Goal: Transaction & Acquisition: Purchase product/service

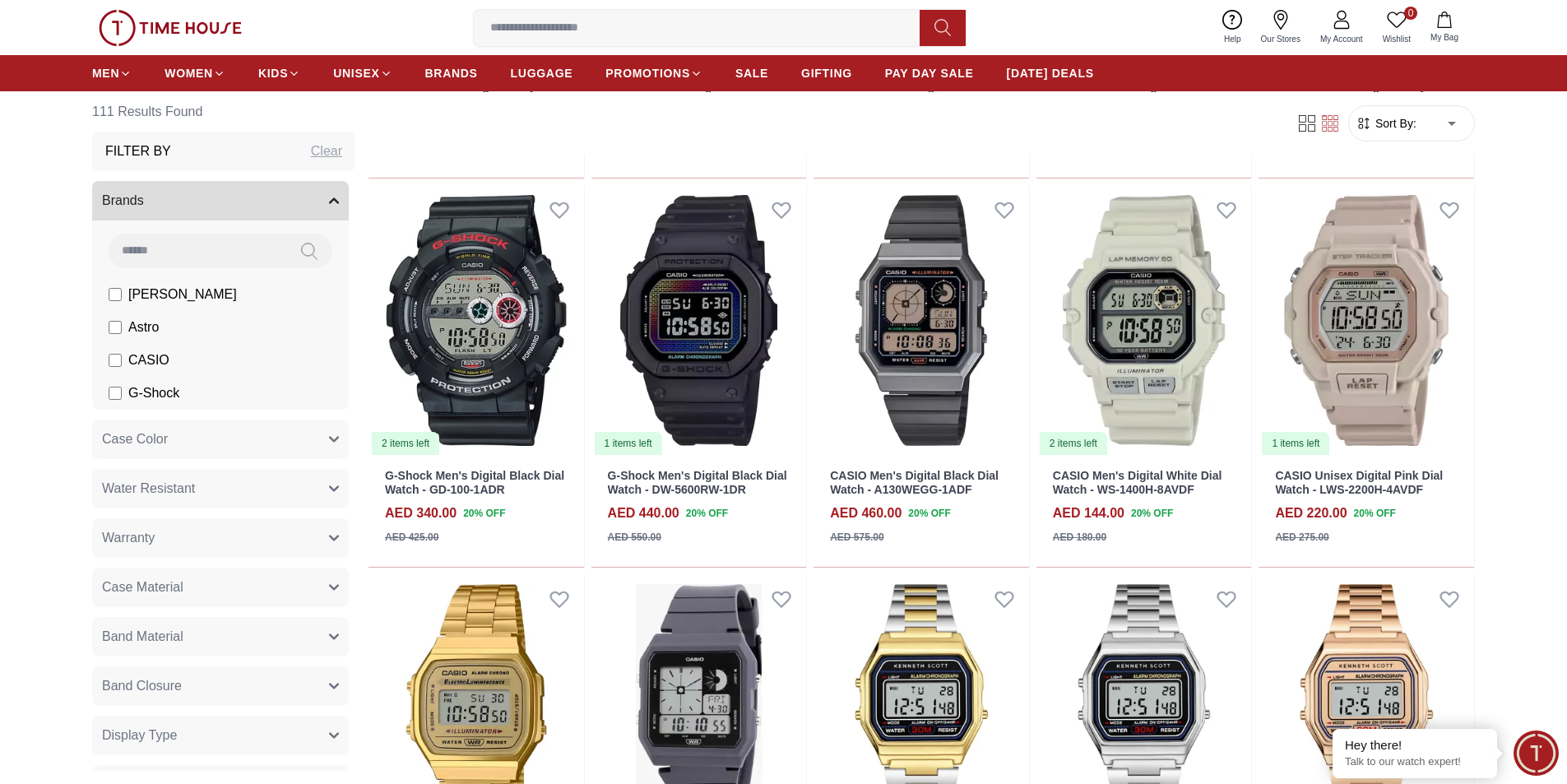
scroll to position [905, 0]
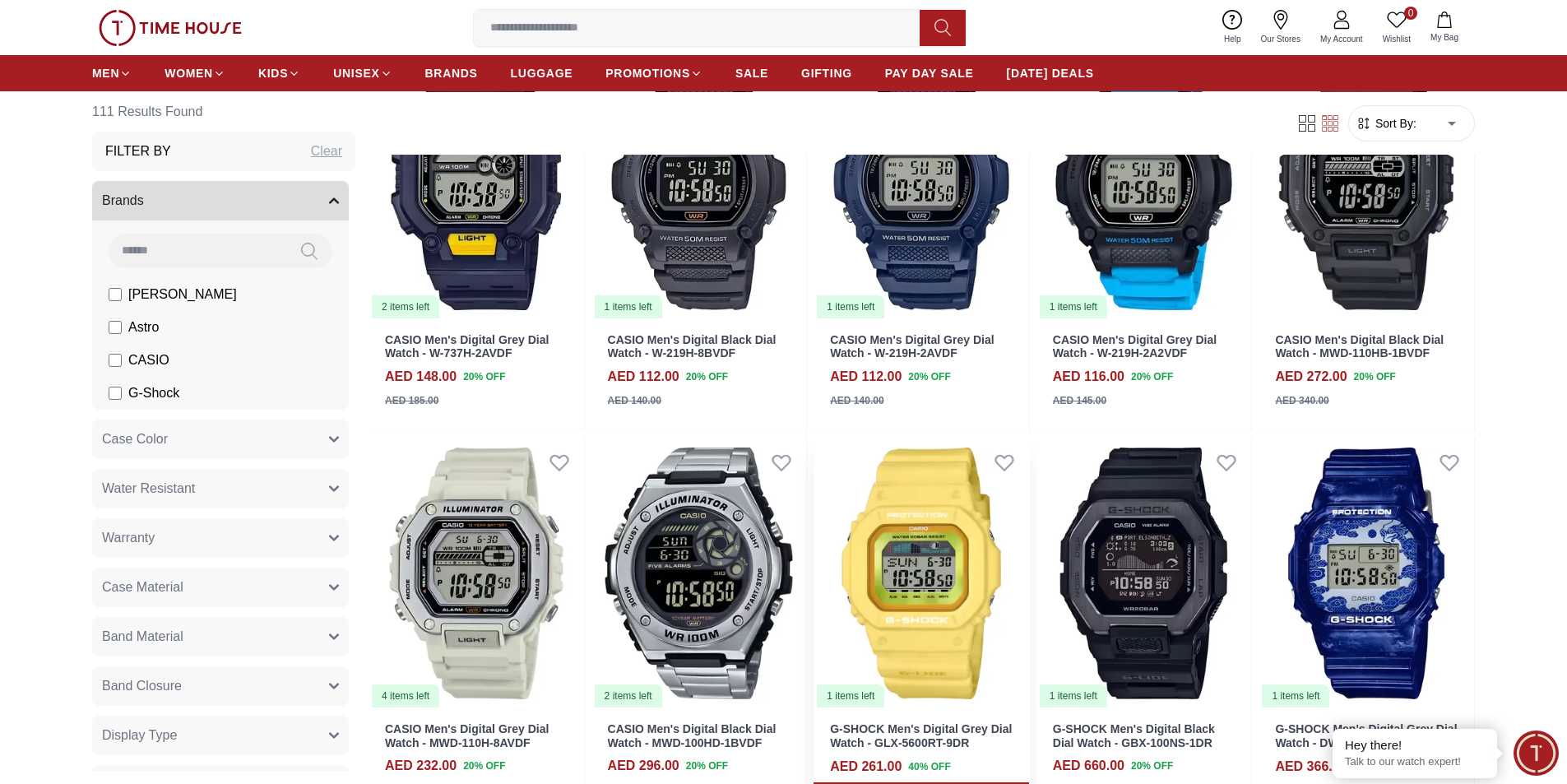
scroll to position [2713, 0]
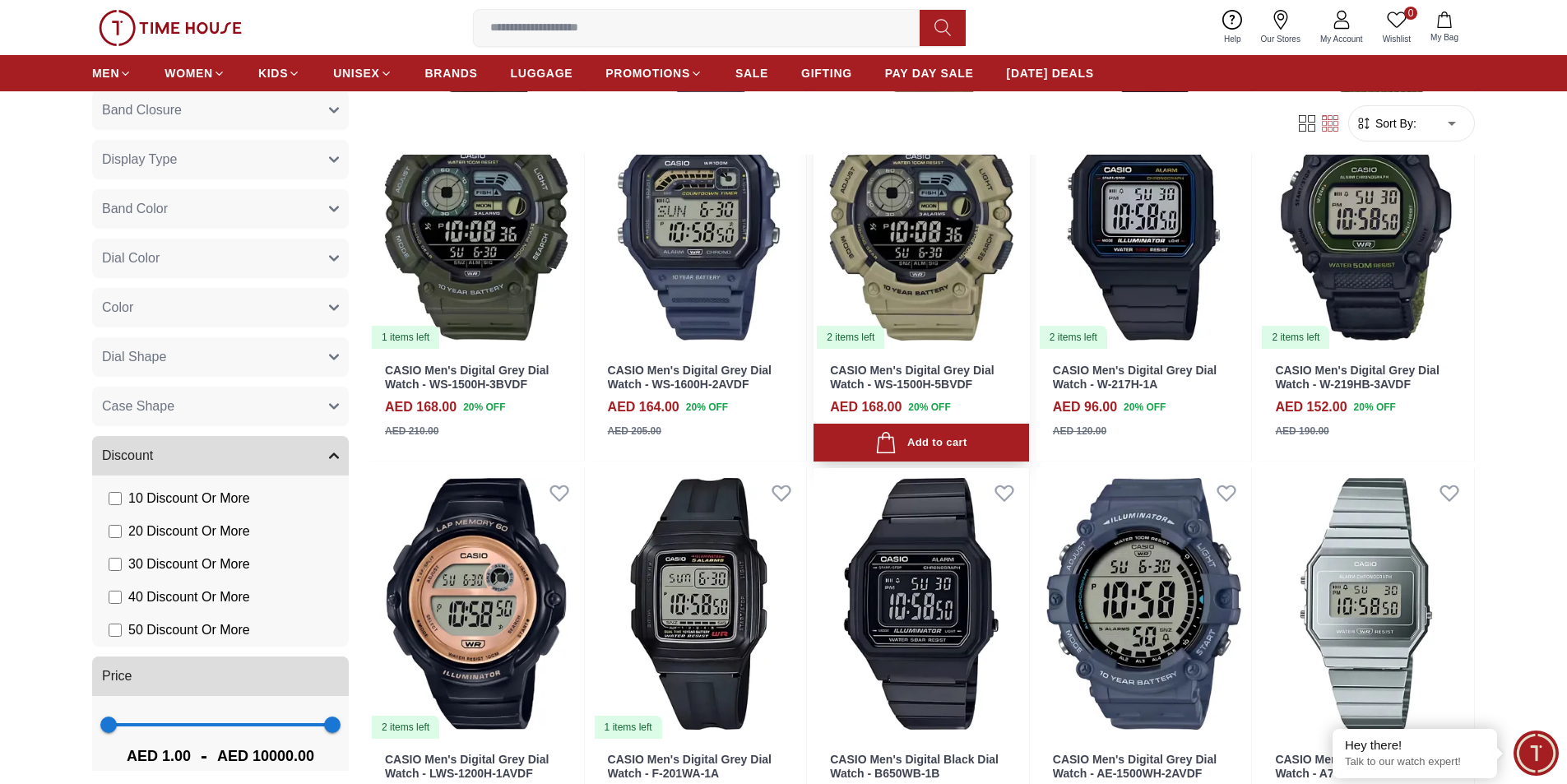
scroll to position [4111, 0]
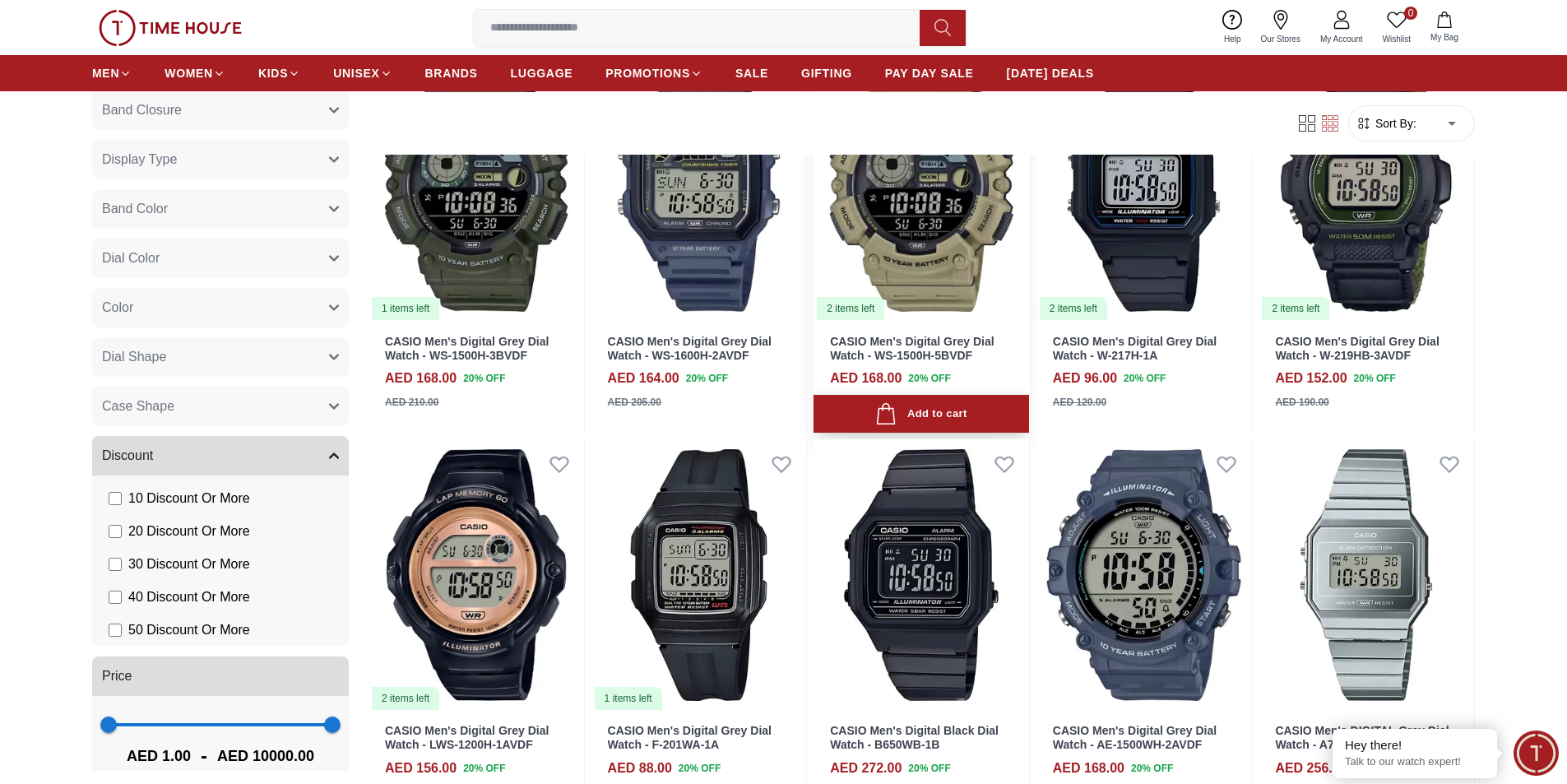
click at [945, 412] on div "Add to cart" at bounding box center [921, 414] width 91 height 23
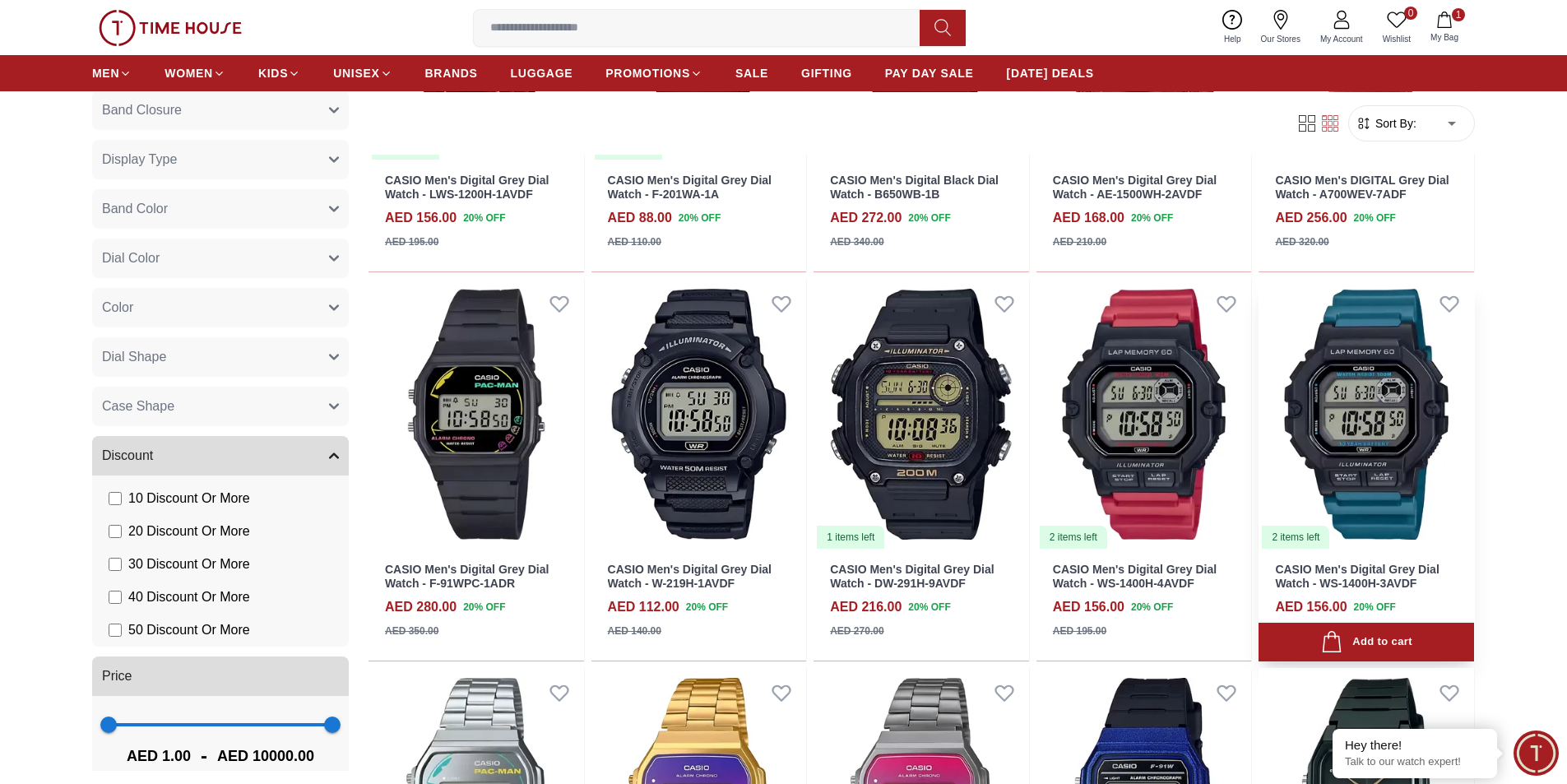
scroll to position [4769, 0]
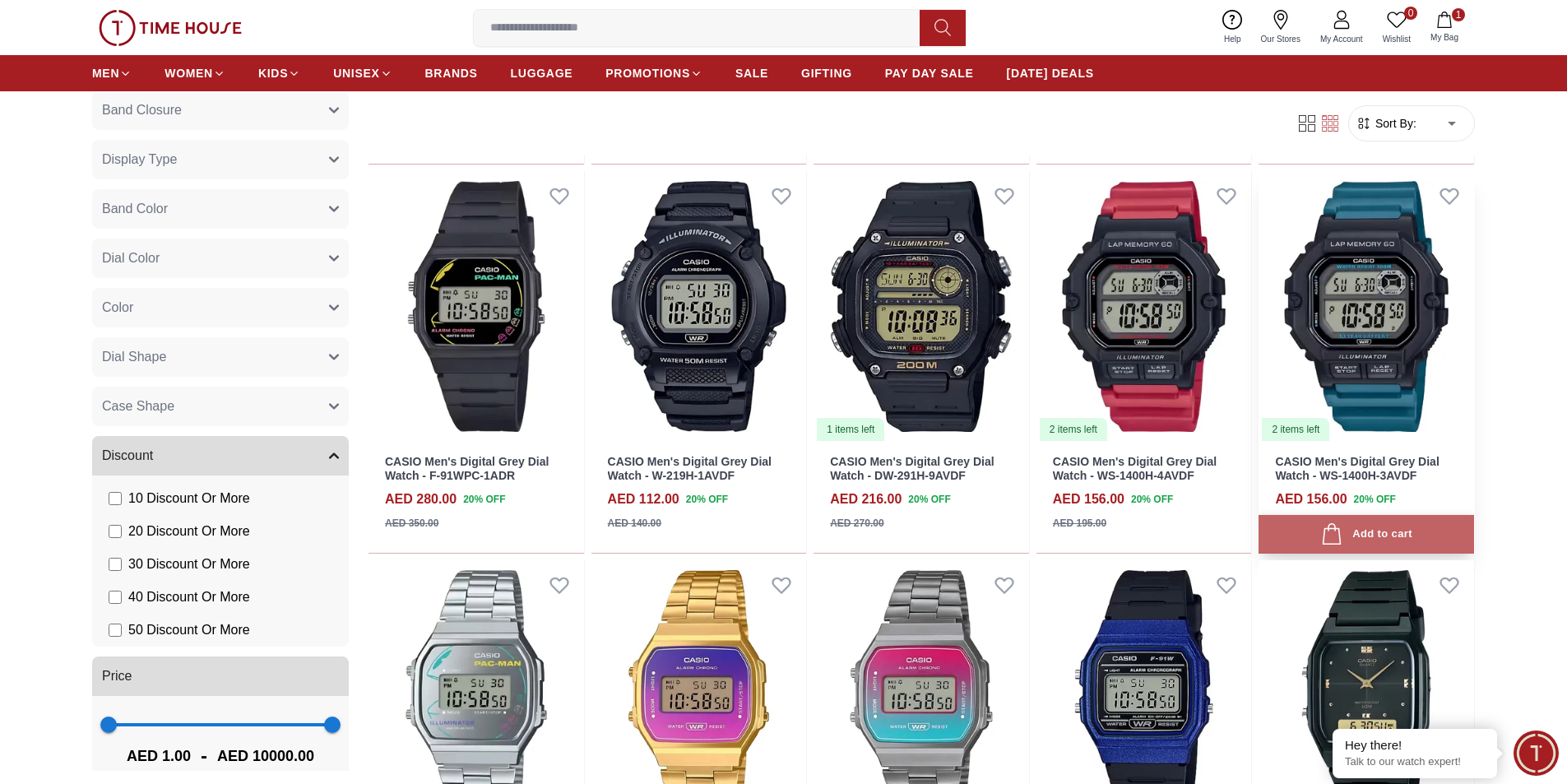
click at [1385, 536] on div "Add to cart" at bounding box center [1366, 533] width 91 height 23
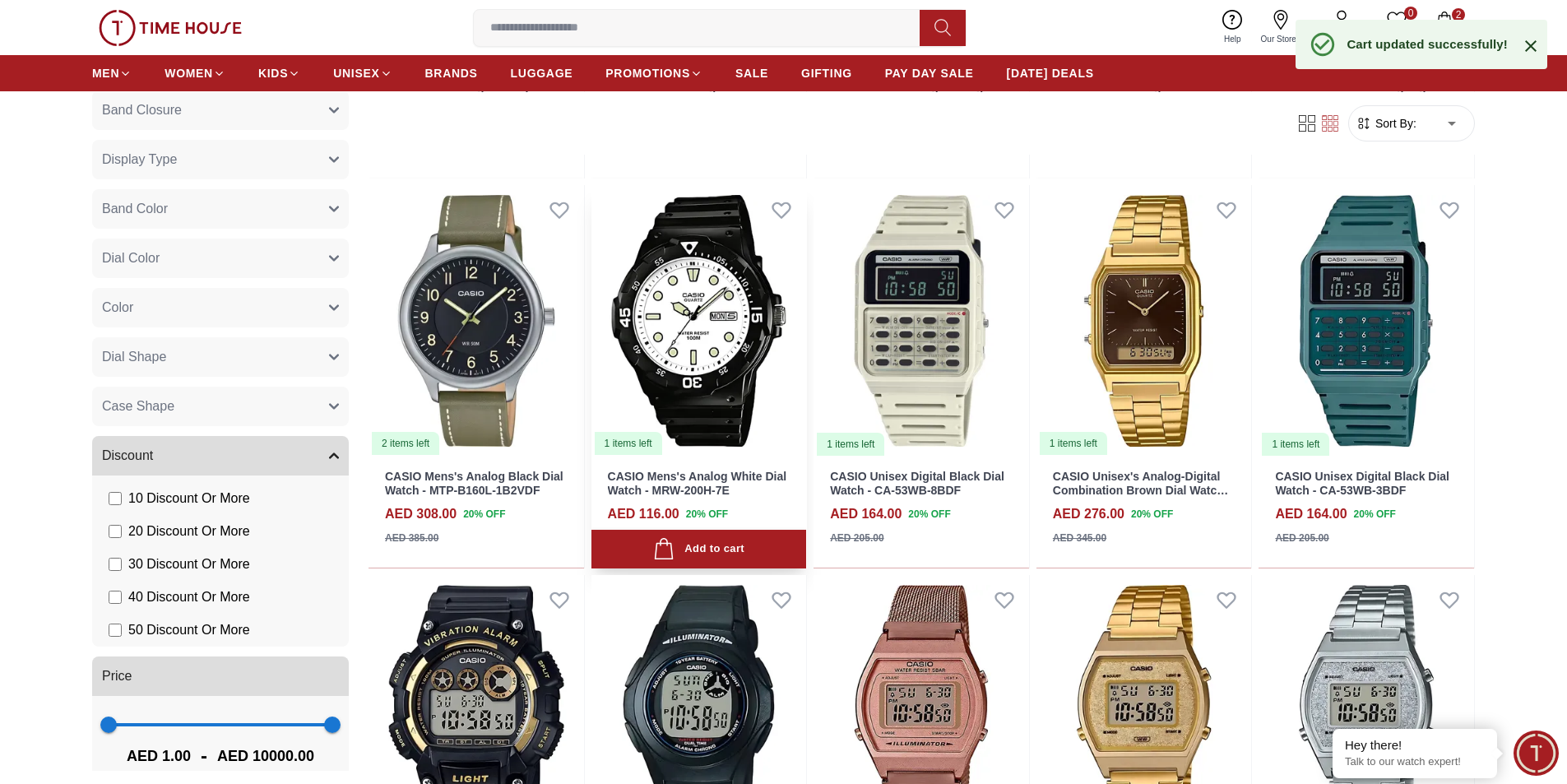
scroll to position [5591, 0]
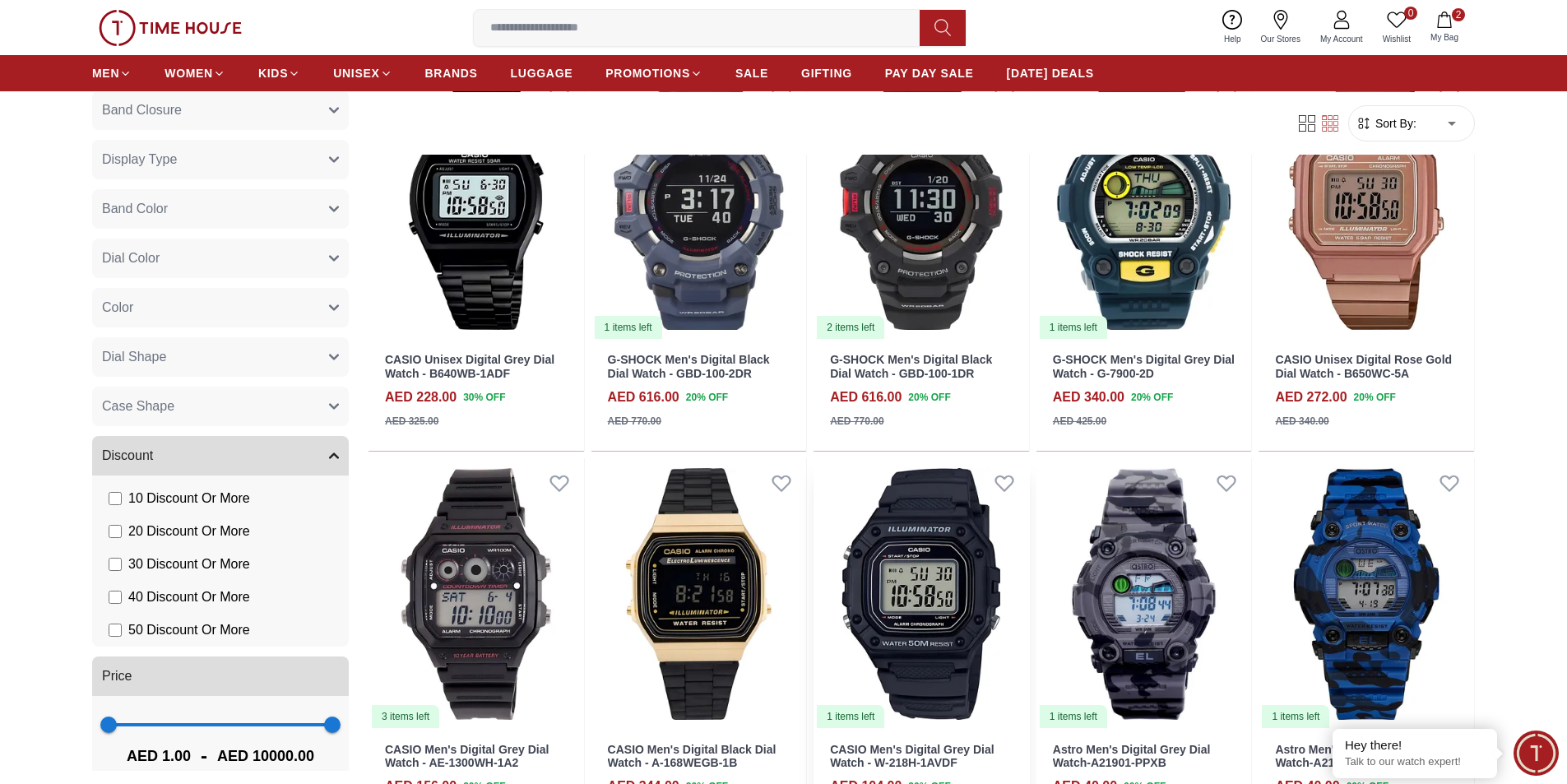
scroll to position [7235, 0]
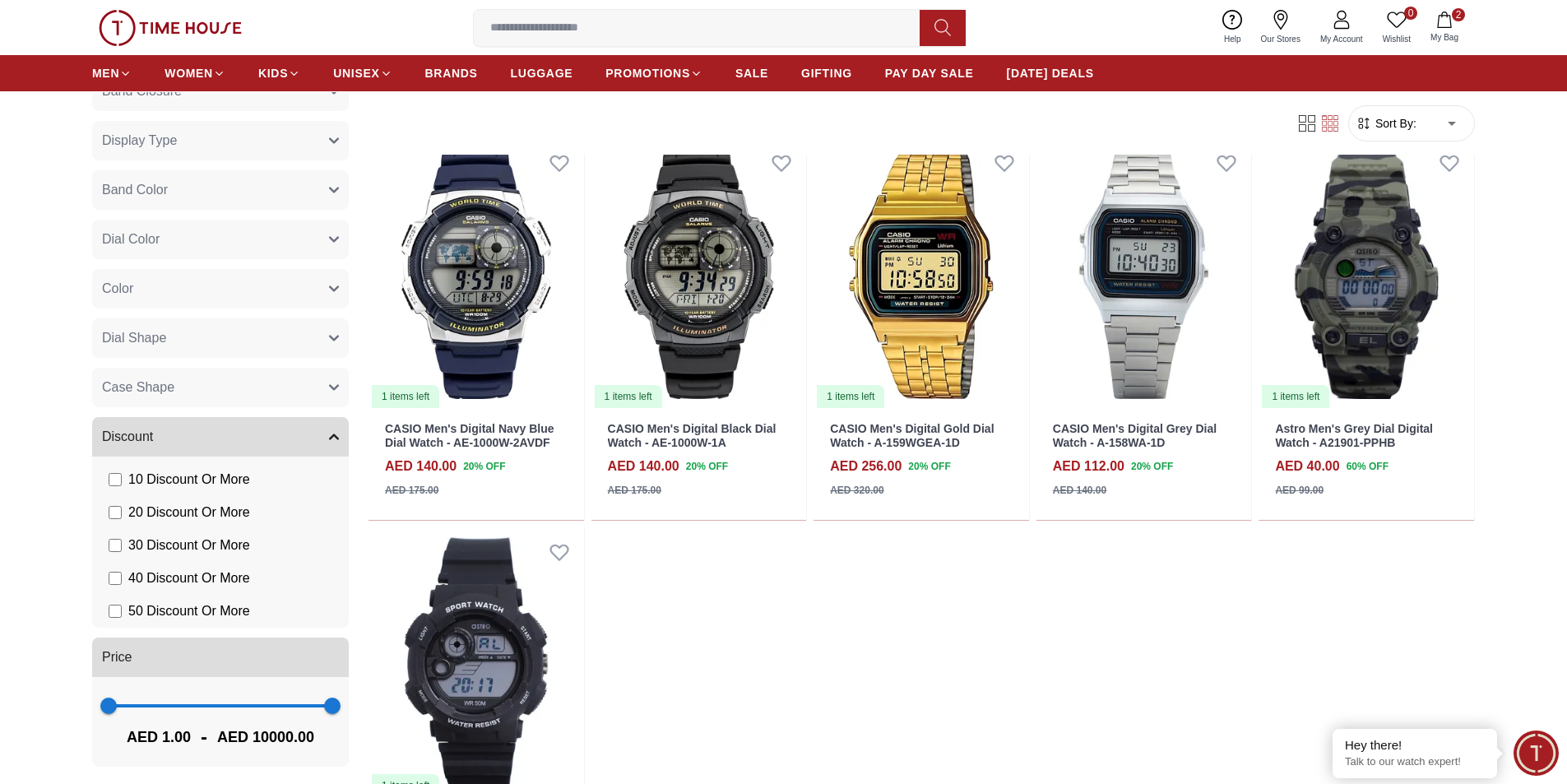
scroll to position [600, 0]
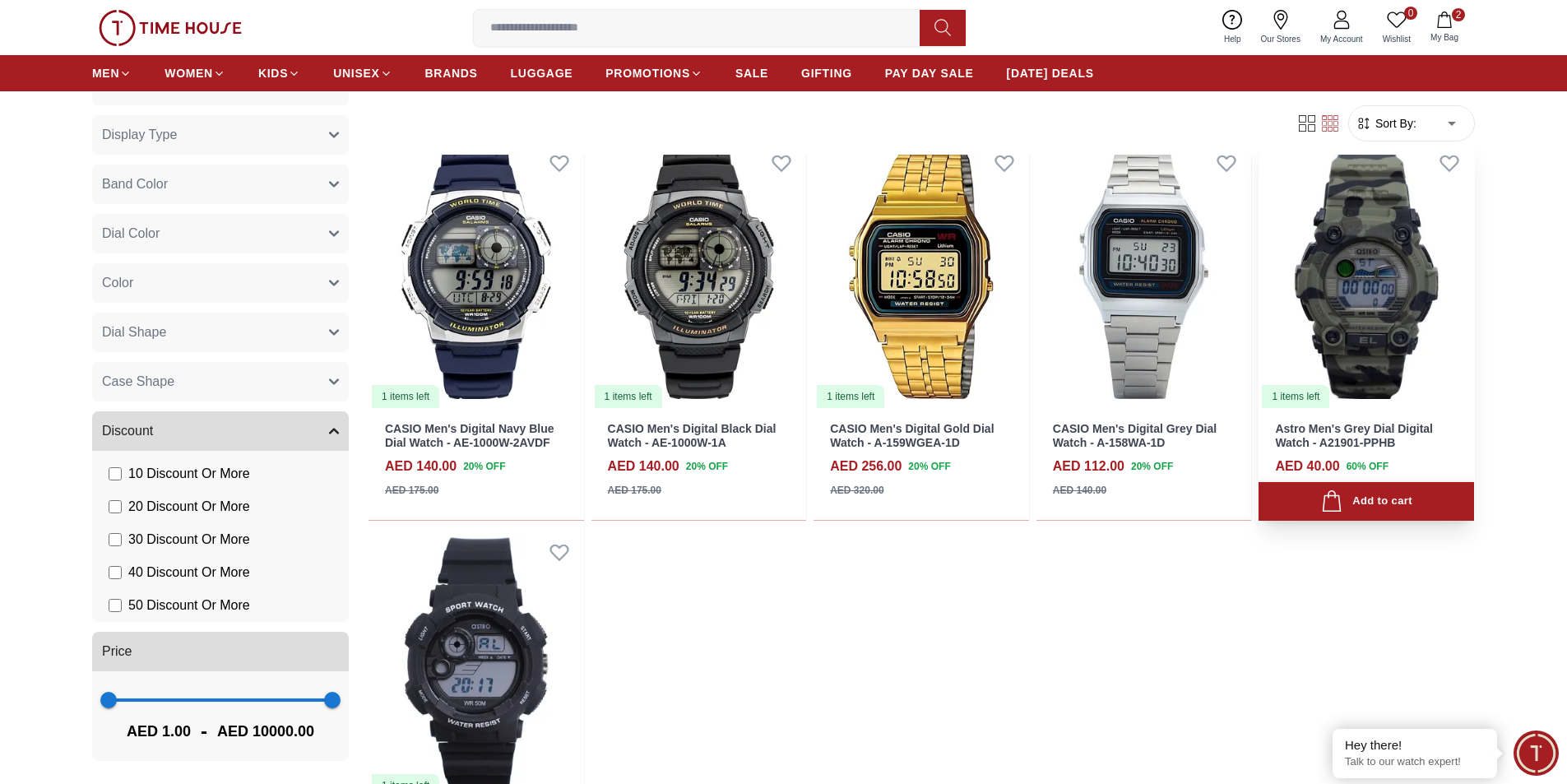
click at [1379, 499] on div "Add to cart" at bounding box center [1366, 501] width 91 height 23
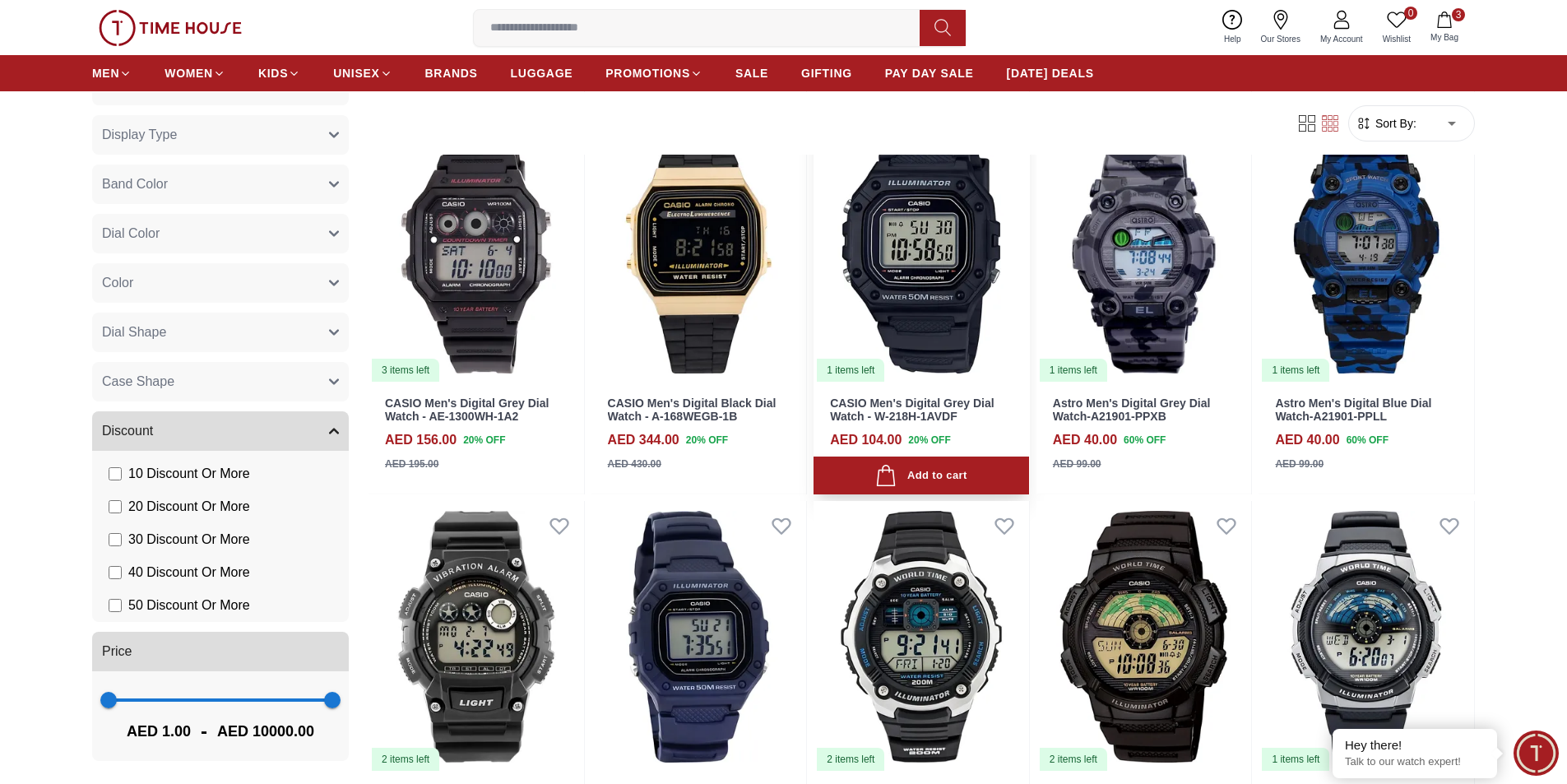
scroll to position [7400, 0]
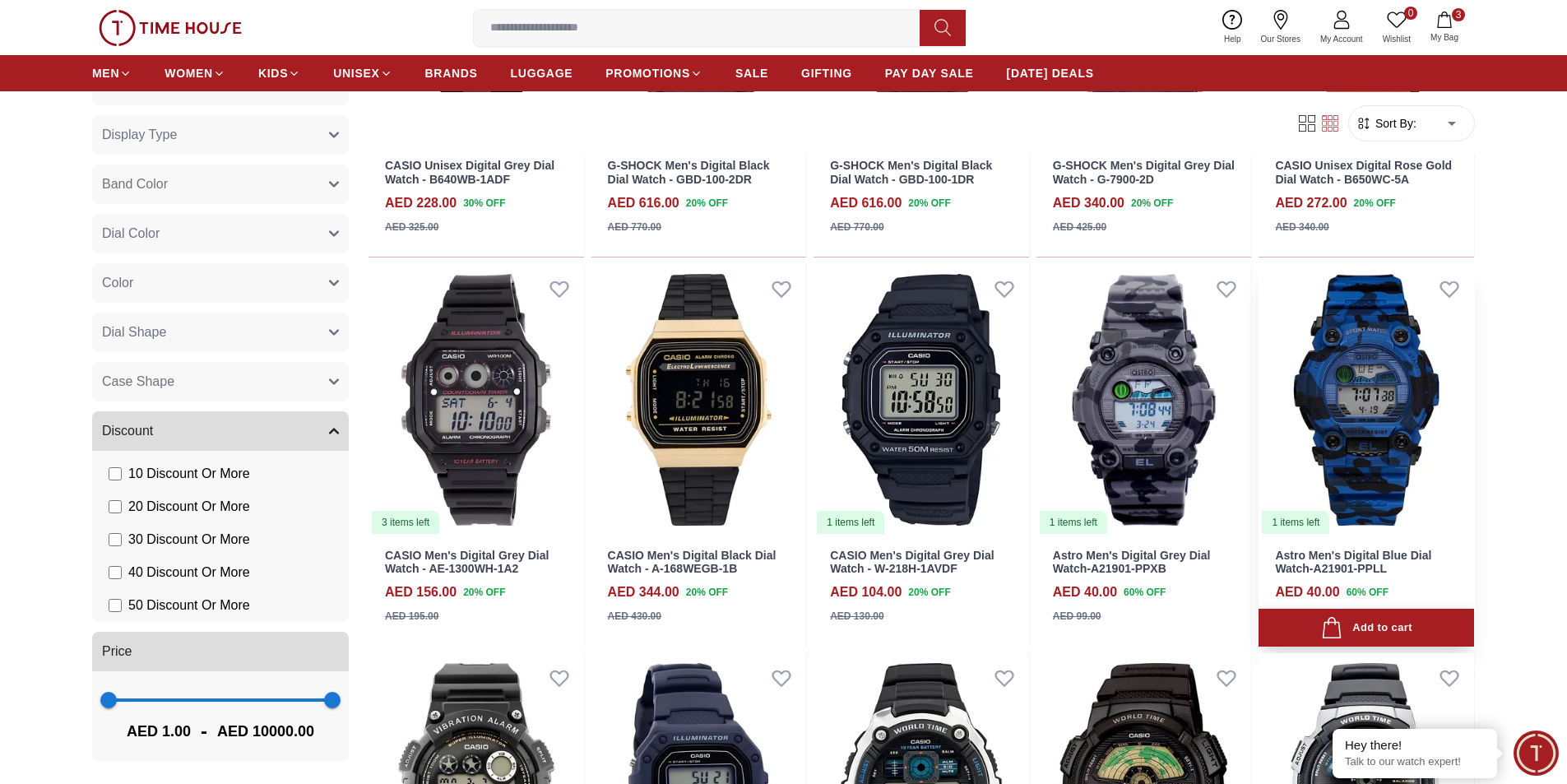
click at [1374, 624] on div "Add to cart" at bounding box center [1366, 627] width 91 height 23
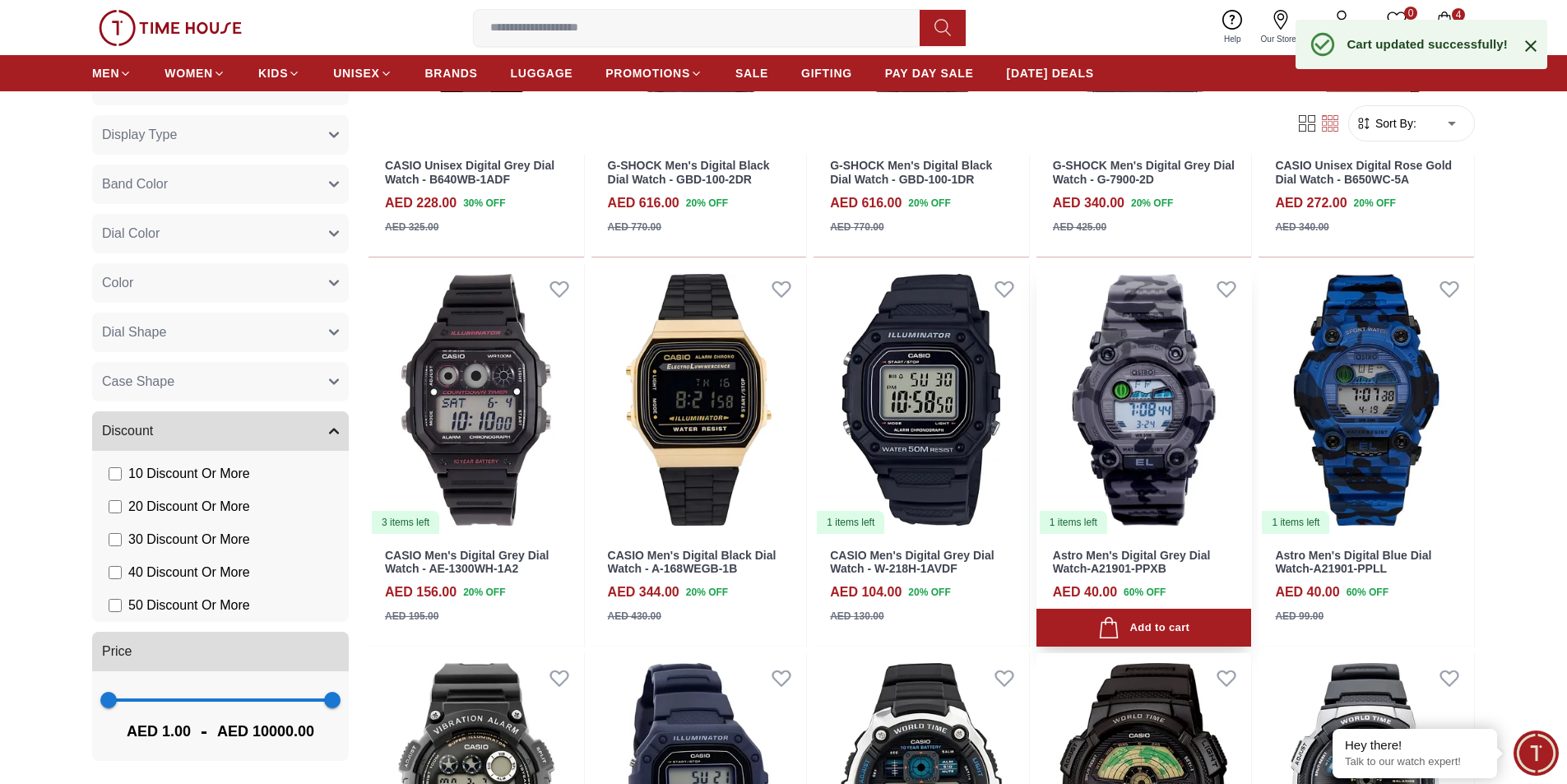
click at [1168, 617] on div "Add to cart" at bounding box center [1143, 627] width 91 height 23
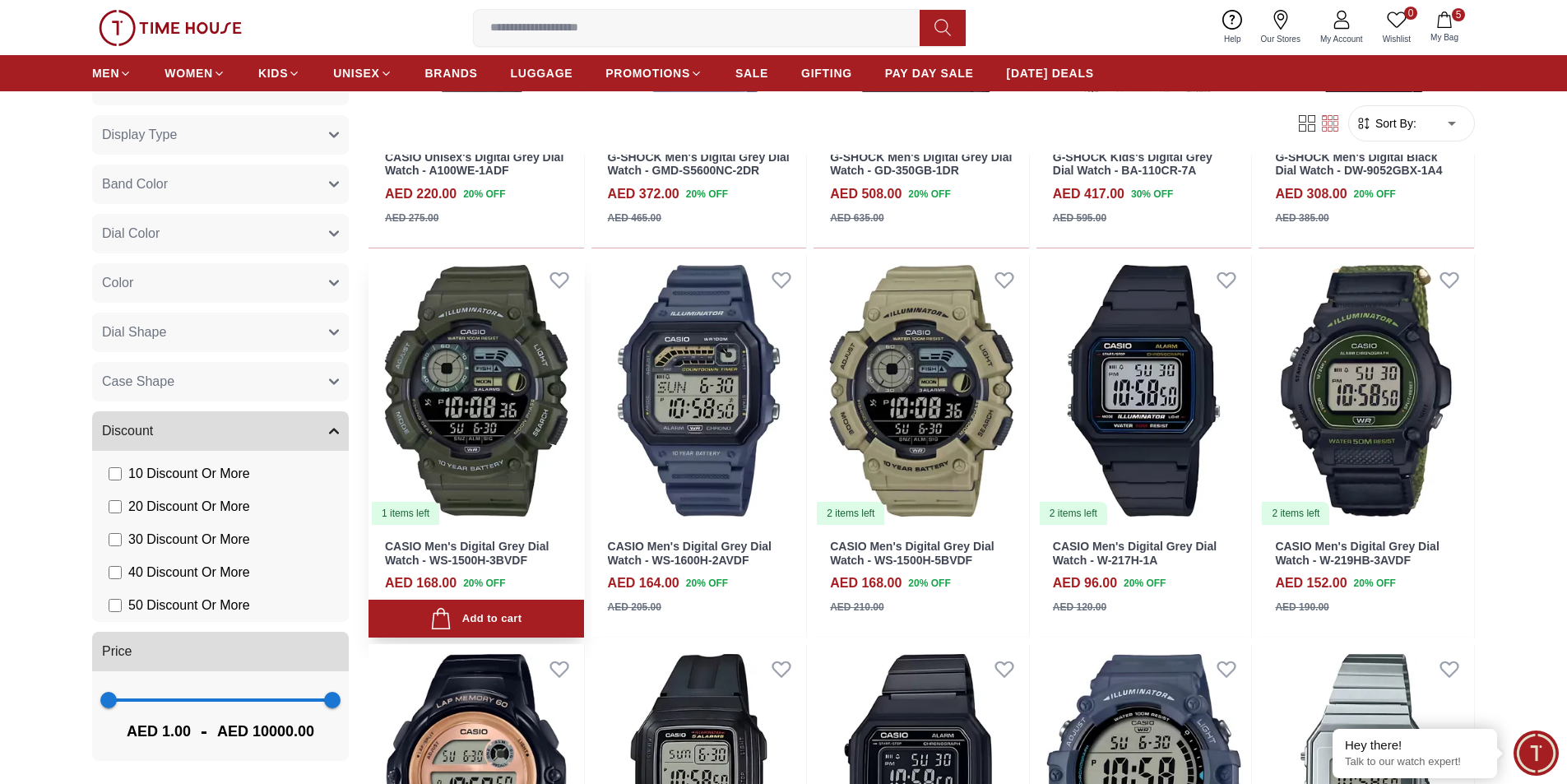
scroll to position [3947, 0]
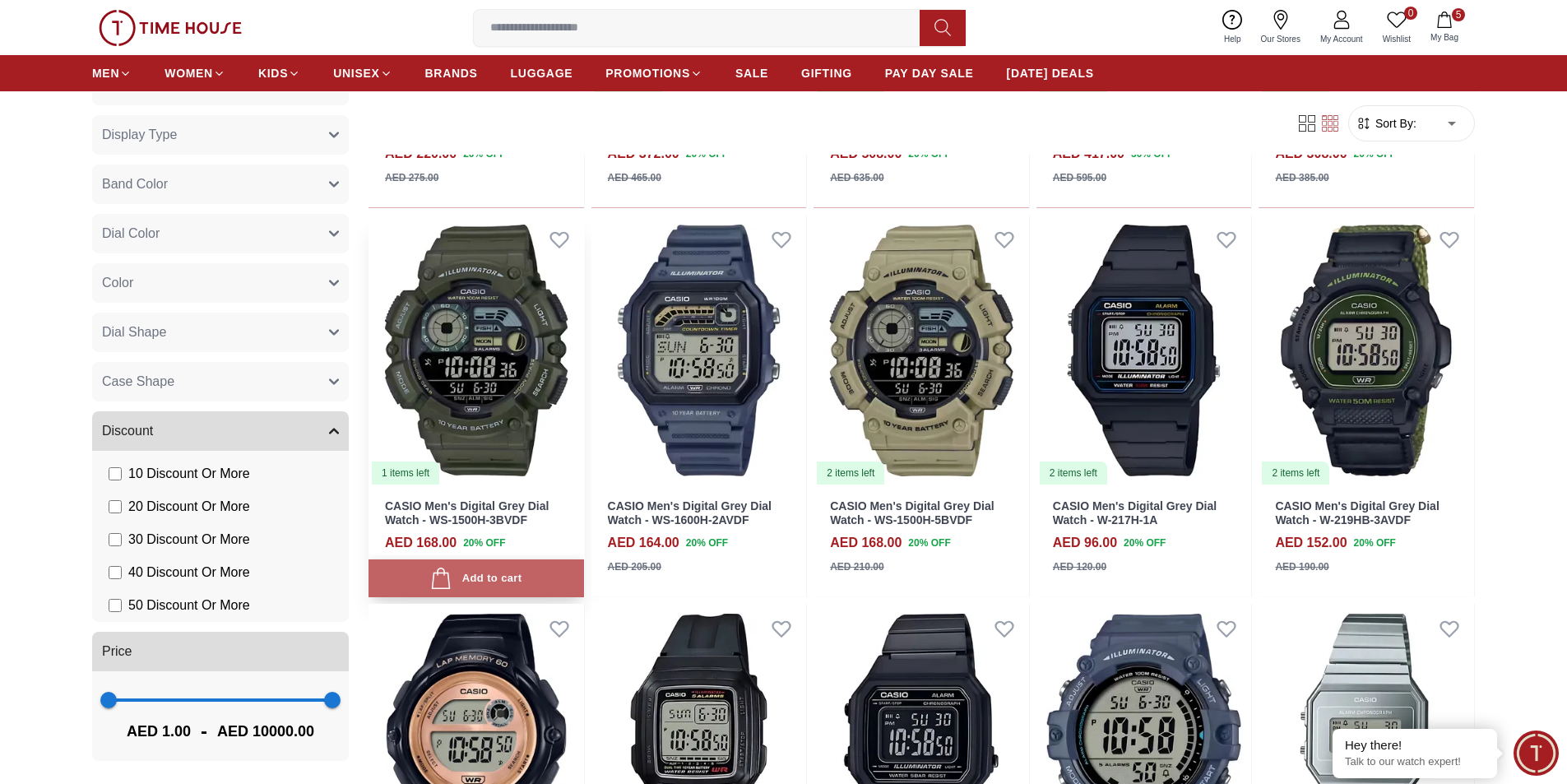
click at [472, 575] on div "Add to cart" at bounding box center [475, 579] width 91 height 23
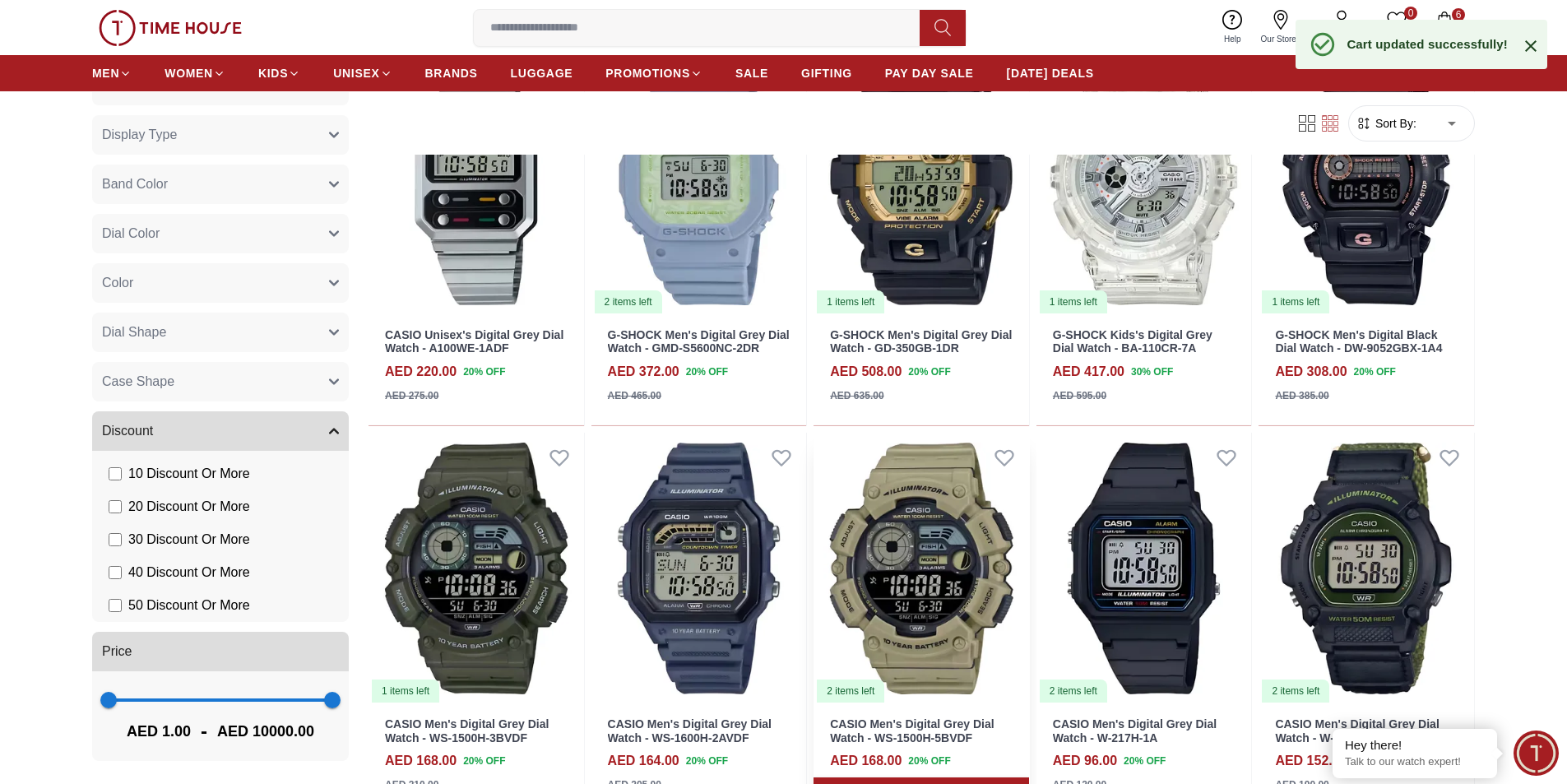
scroll to position [3864, 0]
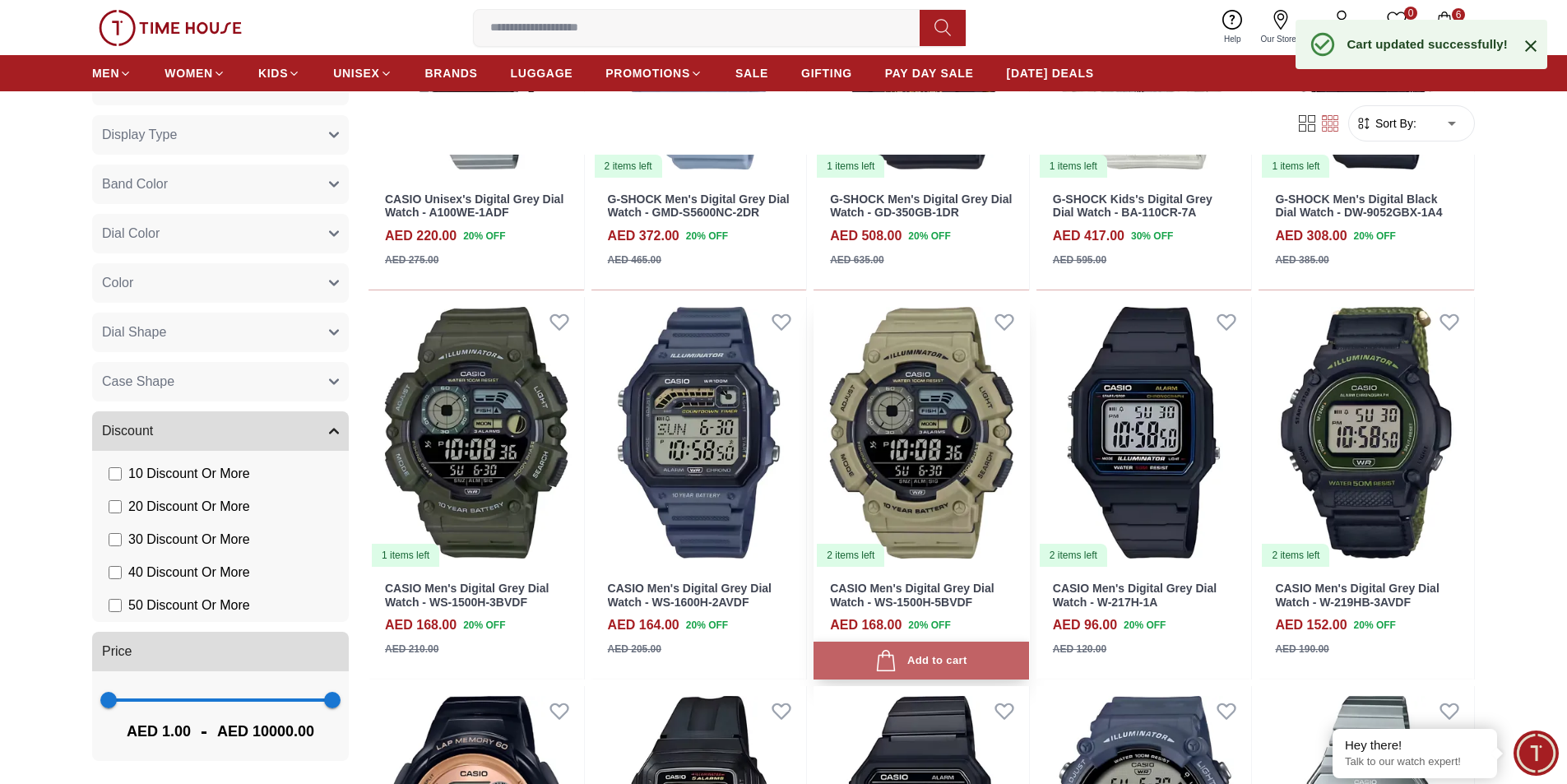
click at [918, 661] on div "Add to cart" at bounding box center [921, 661] width 91 height 23
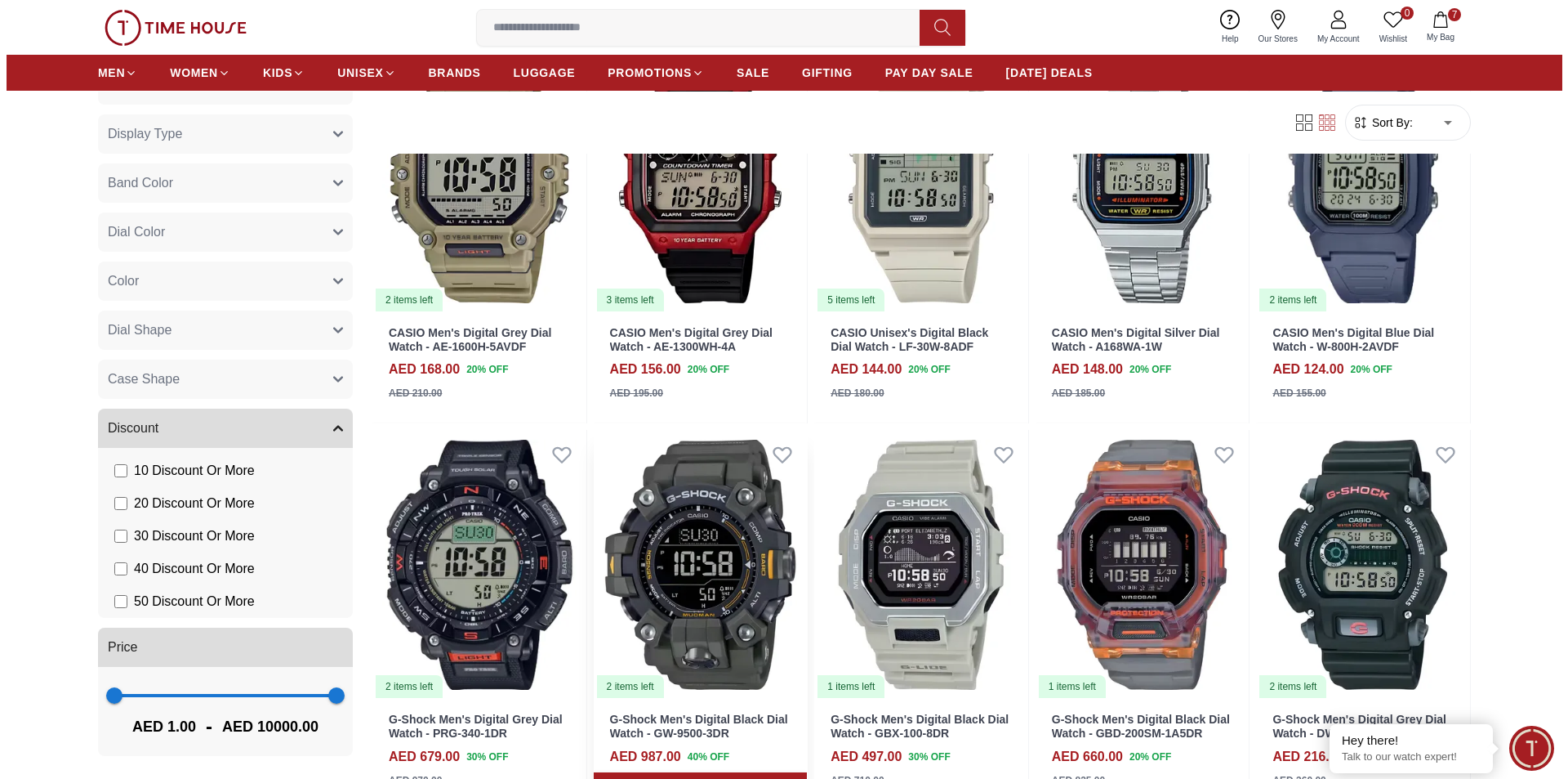
scroll to position [0, 0]
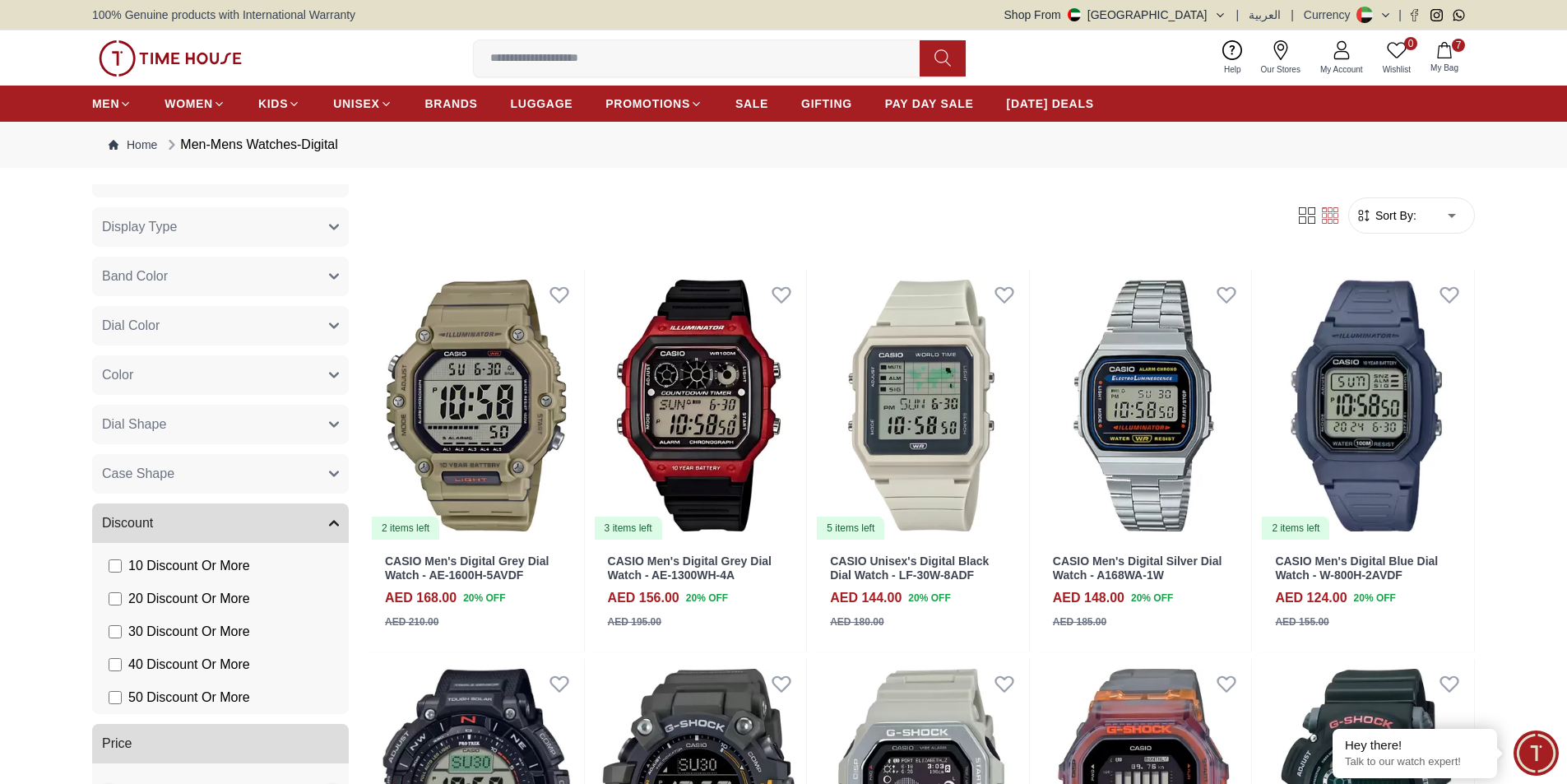
click at [1455, 51] on span "7" at bounding box center [1458, 45] width 14 height 14
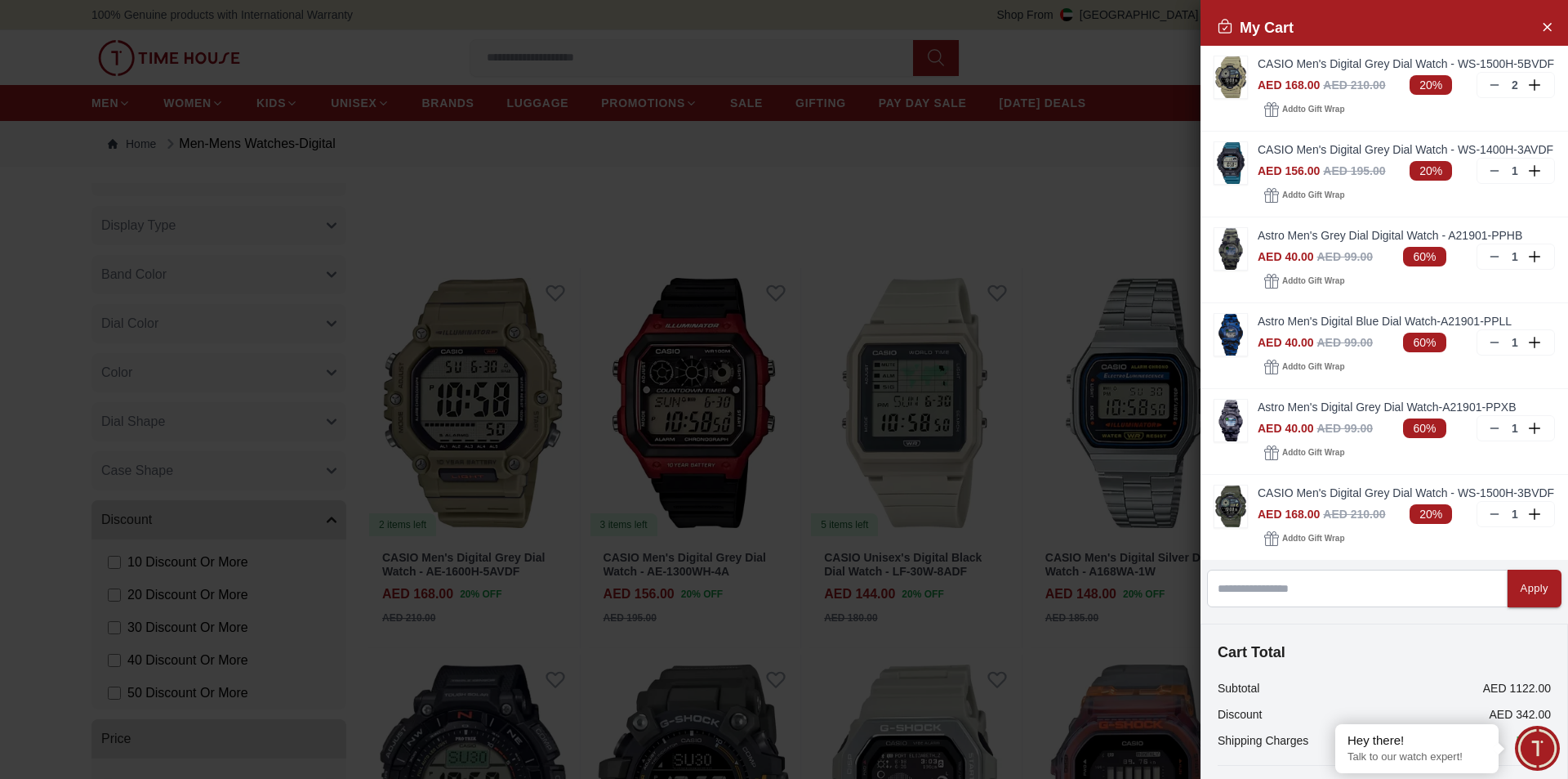
click at [1419, 687] on div "Cart Total Subtotal AED 1122.00 Discount AED 342.00 Shipping Charges FREE Total…" at bounding box center [1384, 729] width 368 height 211
click at [1370, 663] on h4 "Cart Total" at bounding box center [1384, 652] width 333 height 23
click at [1508, 723] on p "AED 342.00" at bounding box center [1520, 714] width 62 height 16
click at [1342, 713] on div "Cart Total Subtotal AED 1122.00 Discount AED 342.00 Shipping Charges FREE Total…" at bounding box center [1384, 729] width 368 height 211
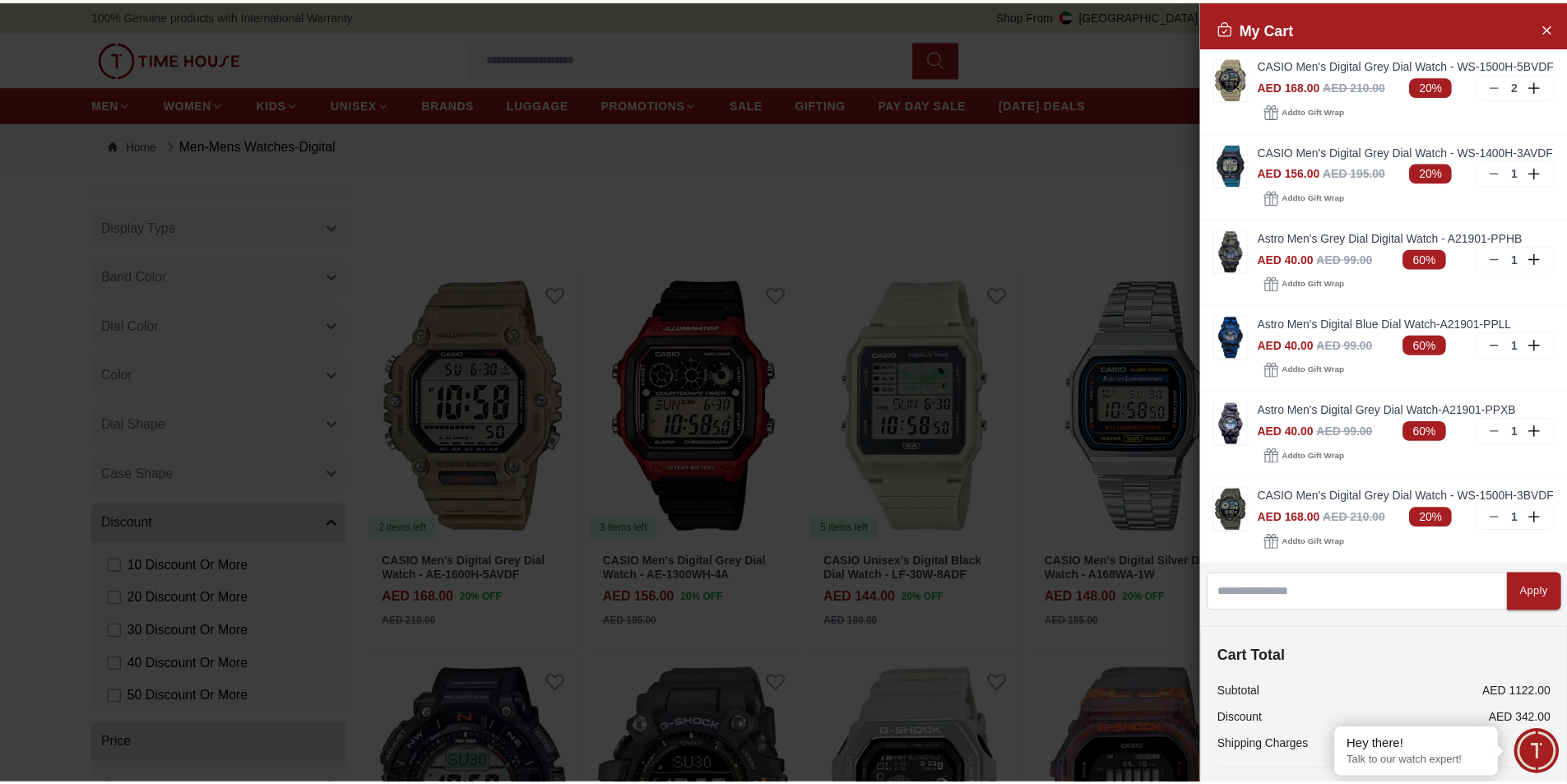
scroll to position [171, 0]
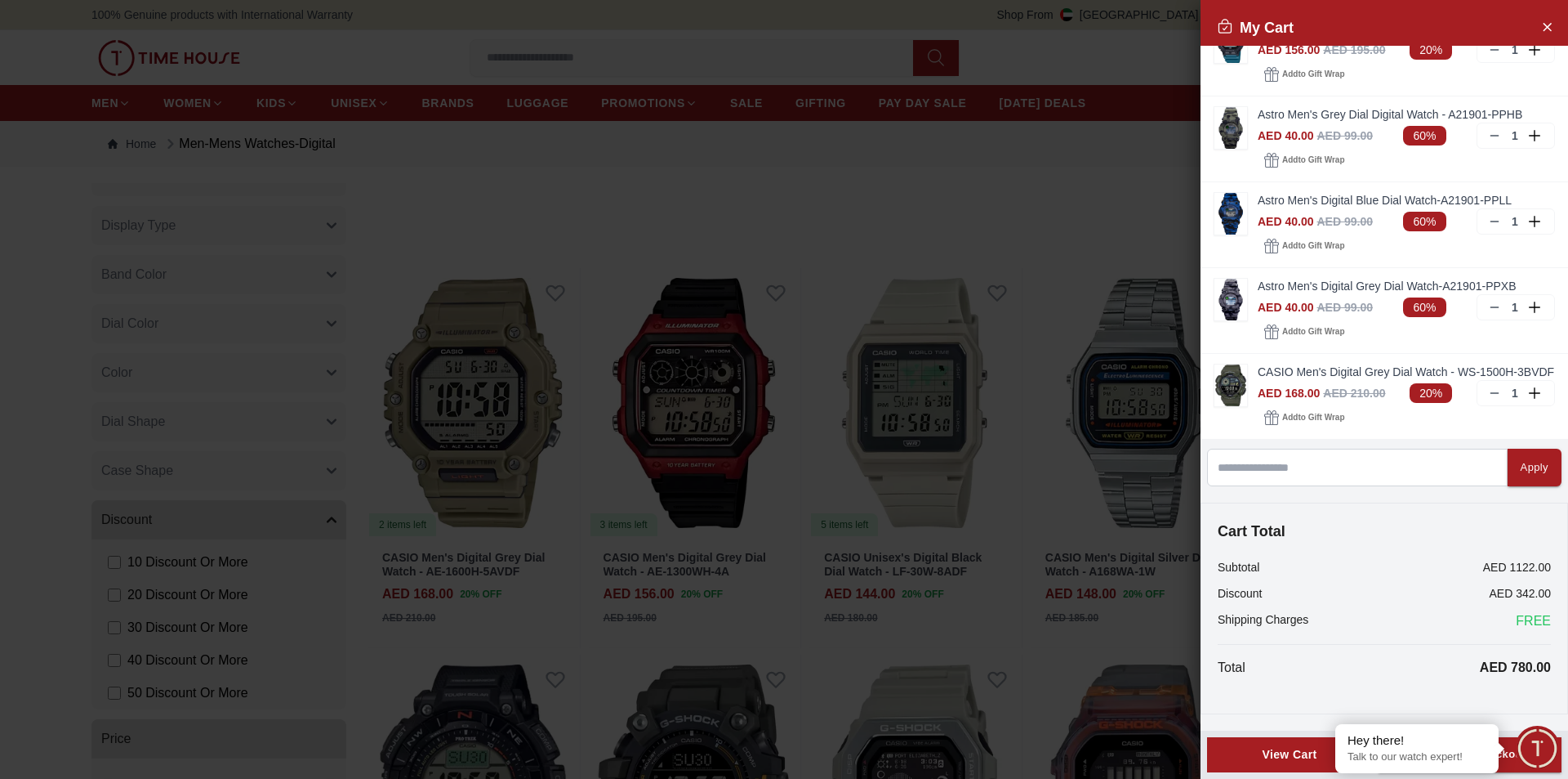
click at [1278, 759] on div "View Cart" at bounding box center [1289, 754] width 137 height 16
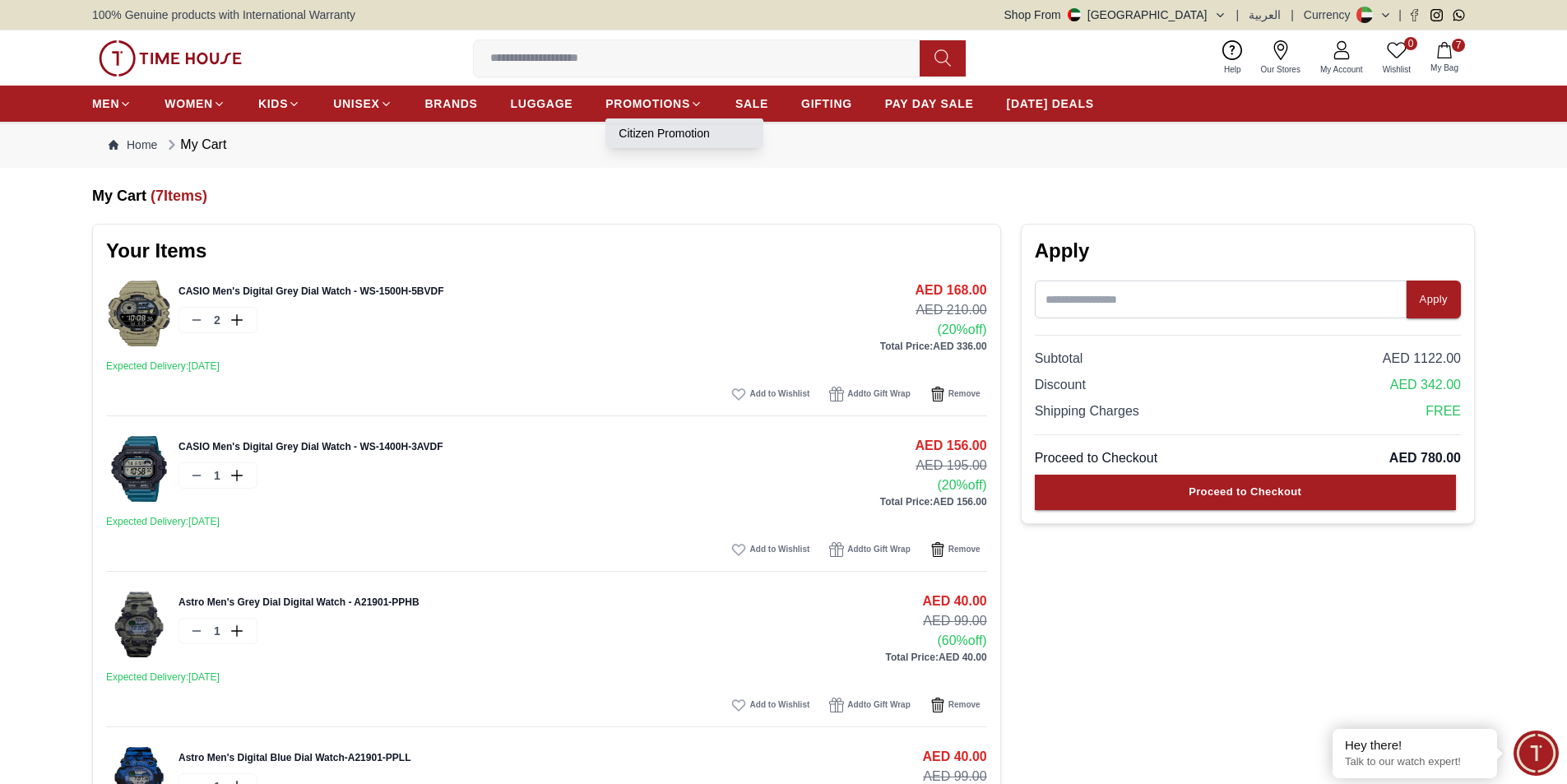
click at [660, 133] on link "Citizen Promotion" at bounding box center [684, 133] width 132 height 16
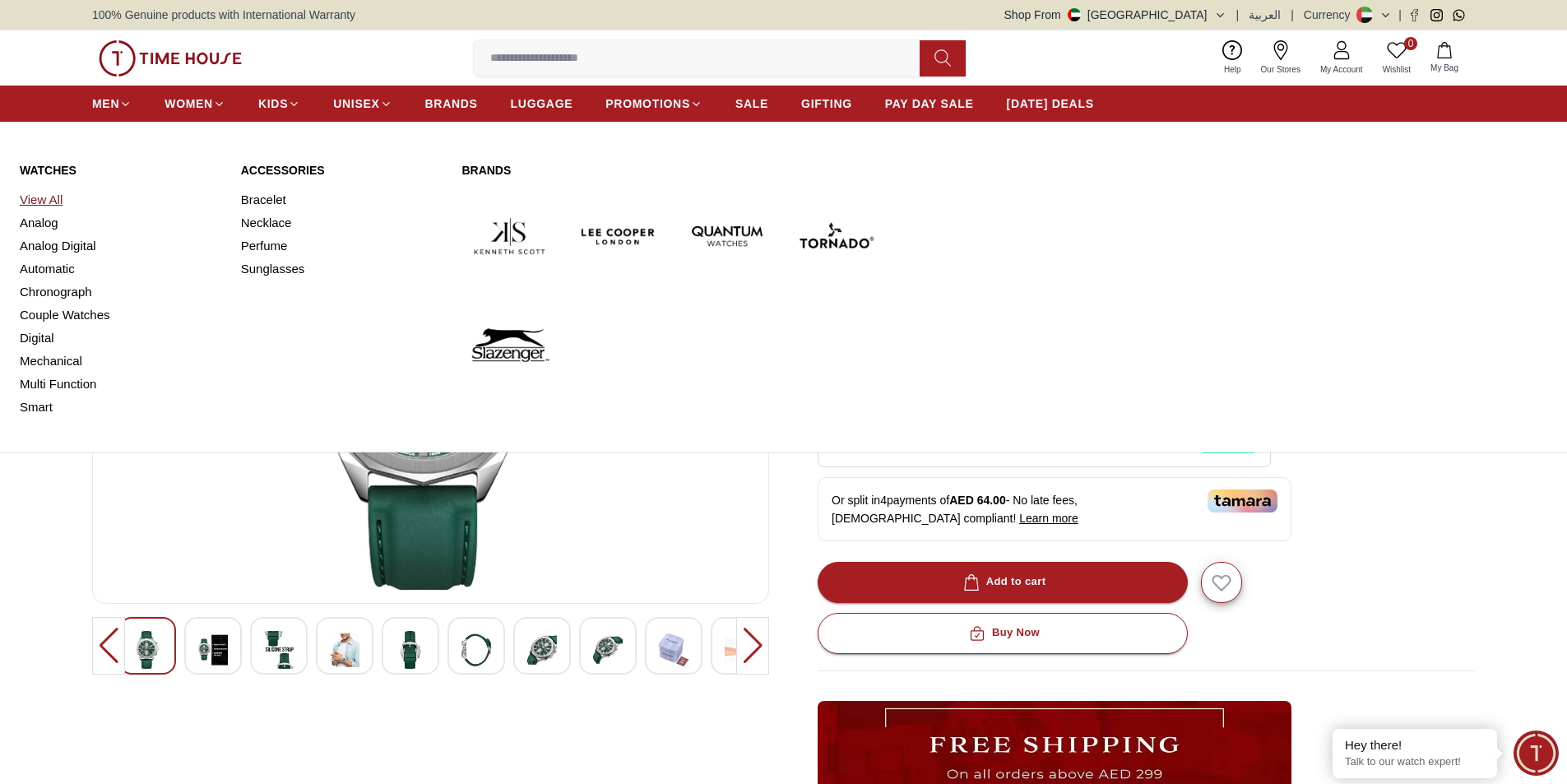
click at [46, 202] on link "View All" at bounding box center [121, 200] width 202 height 23
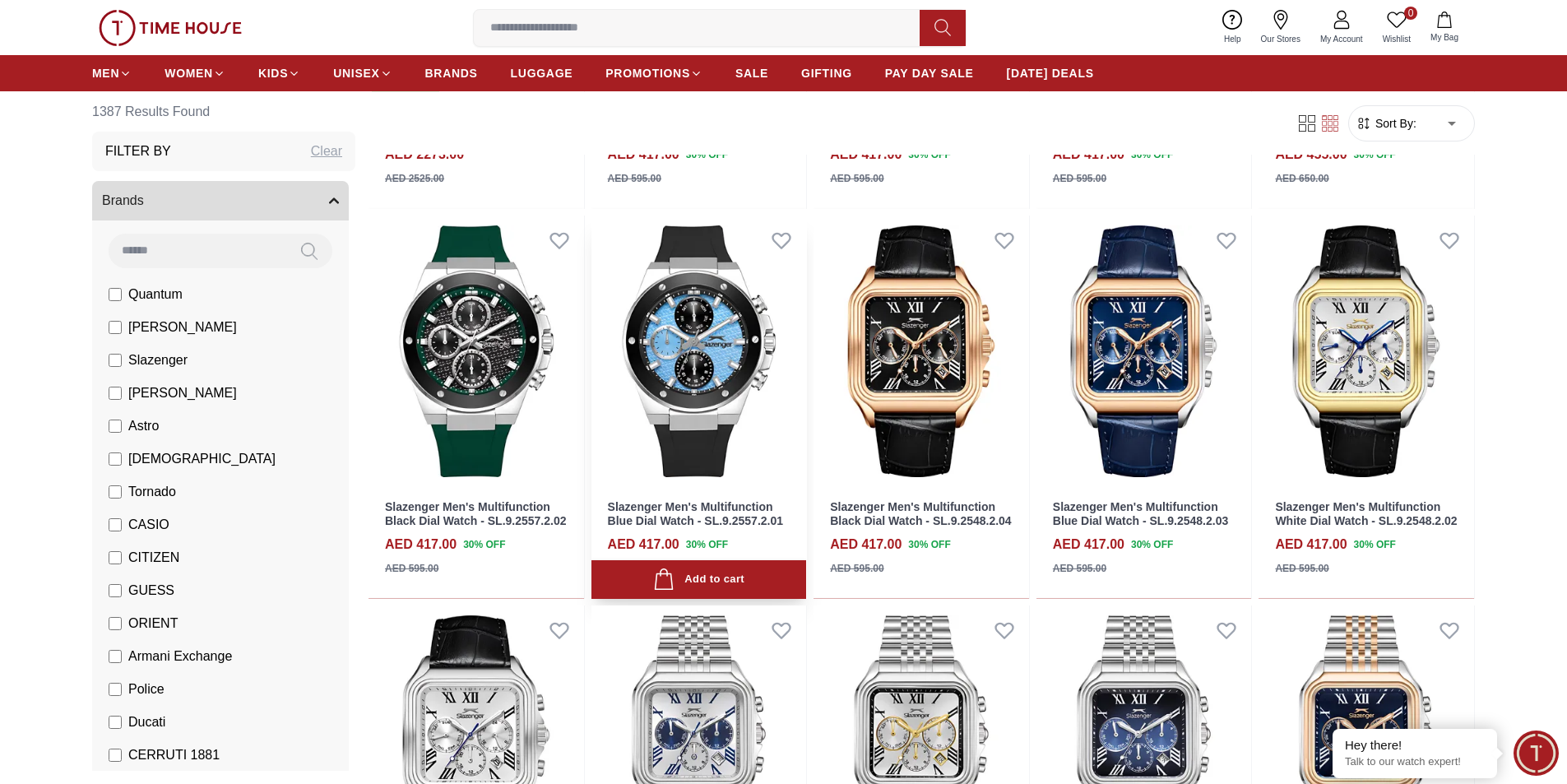
scroll to position [576, 0]
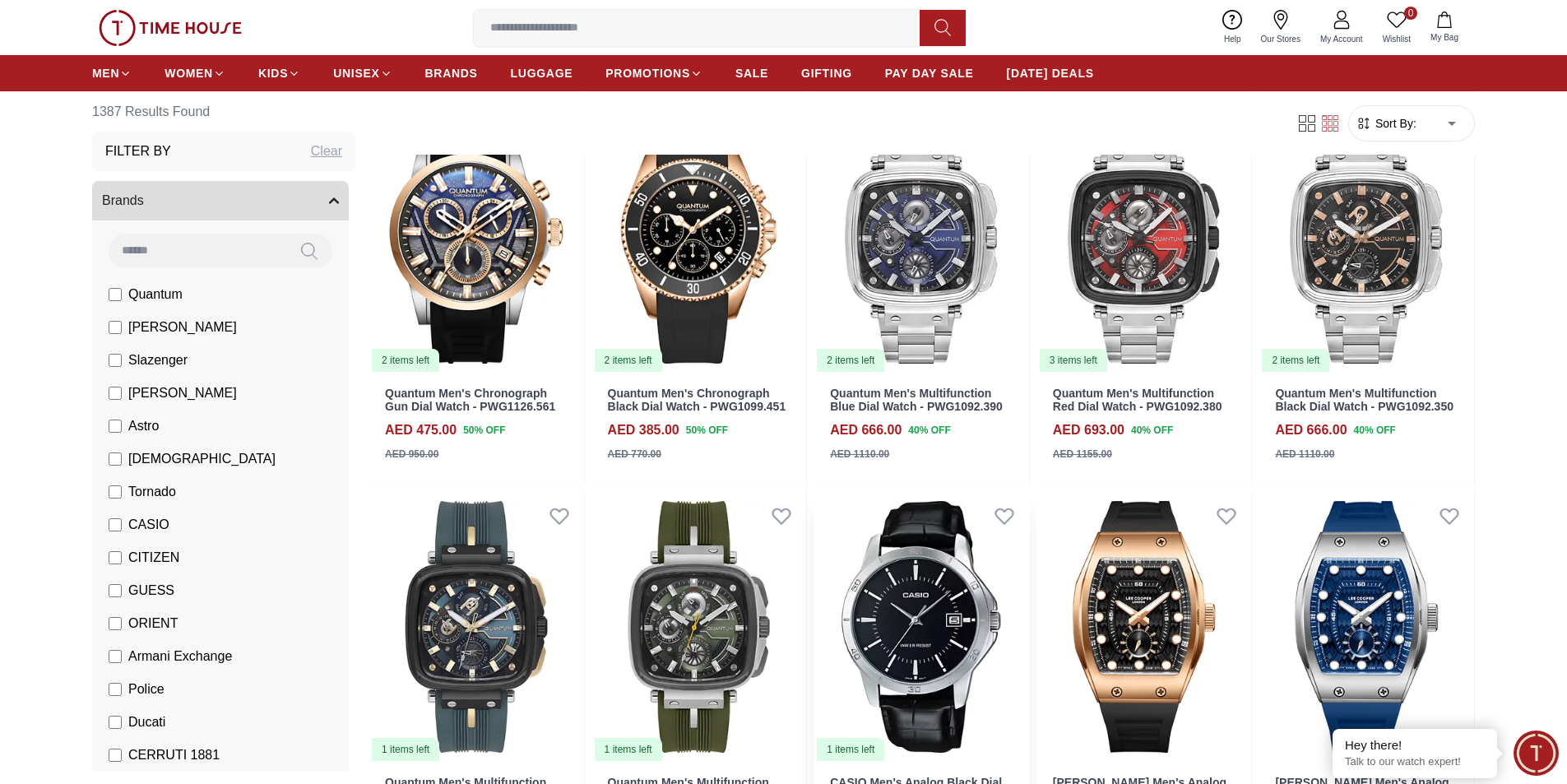
scroll to position [2631, 0]
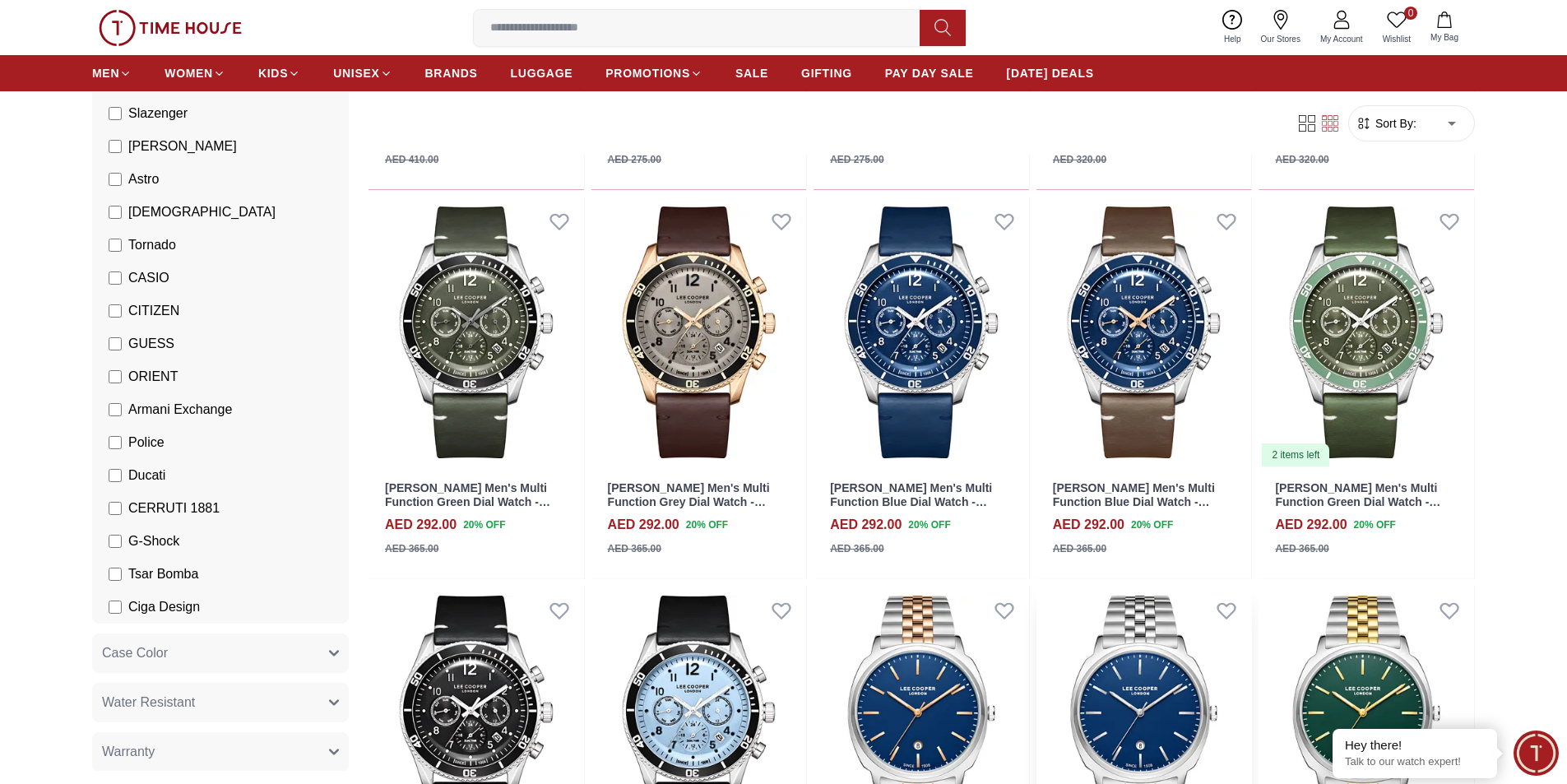
scroll to position [4193, 0]
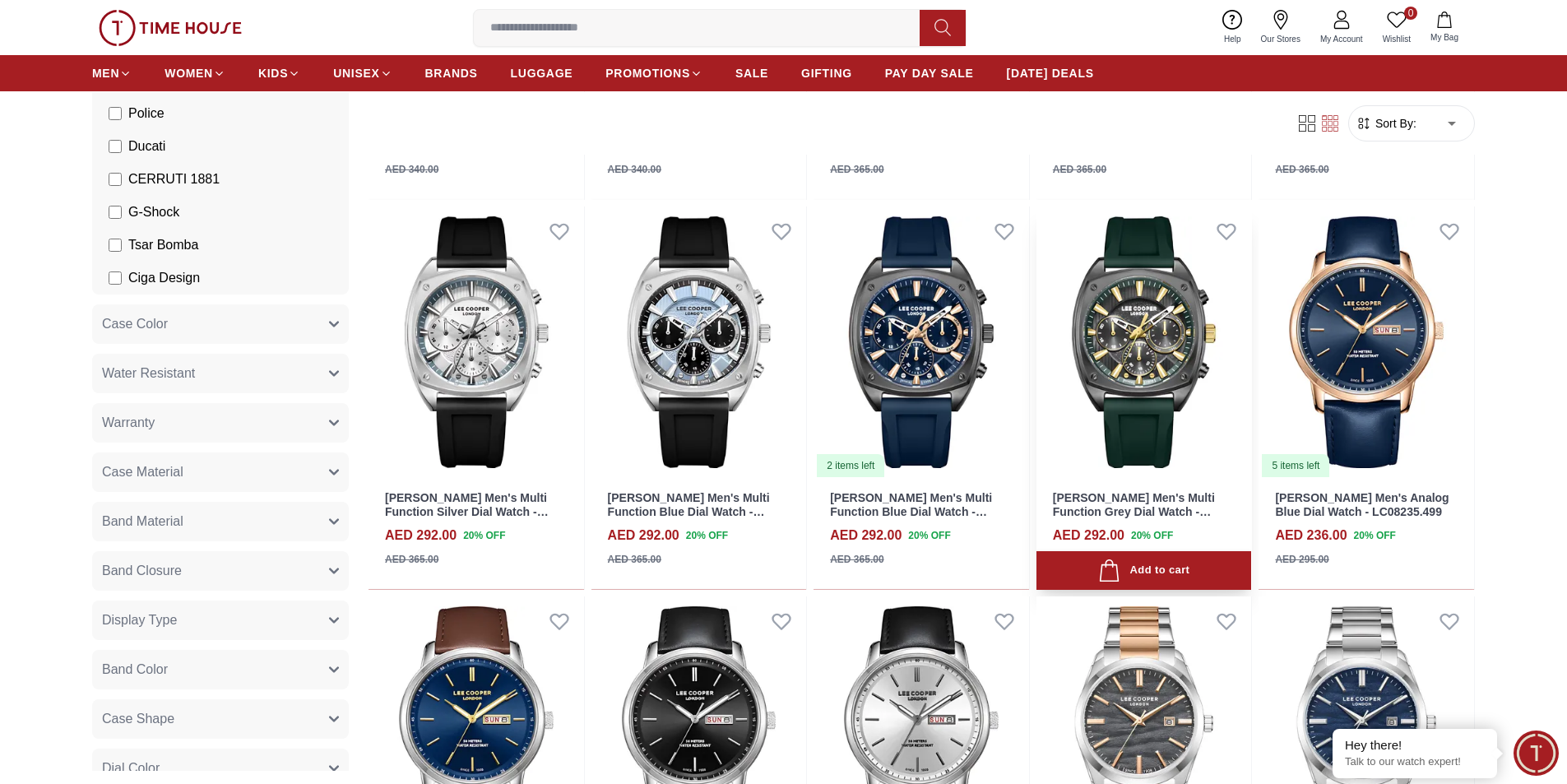
scroll to position [5509, 0]
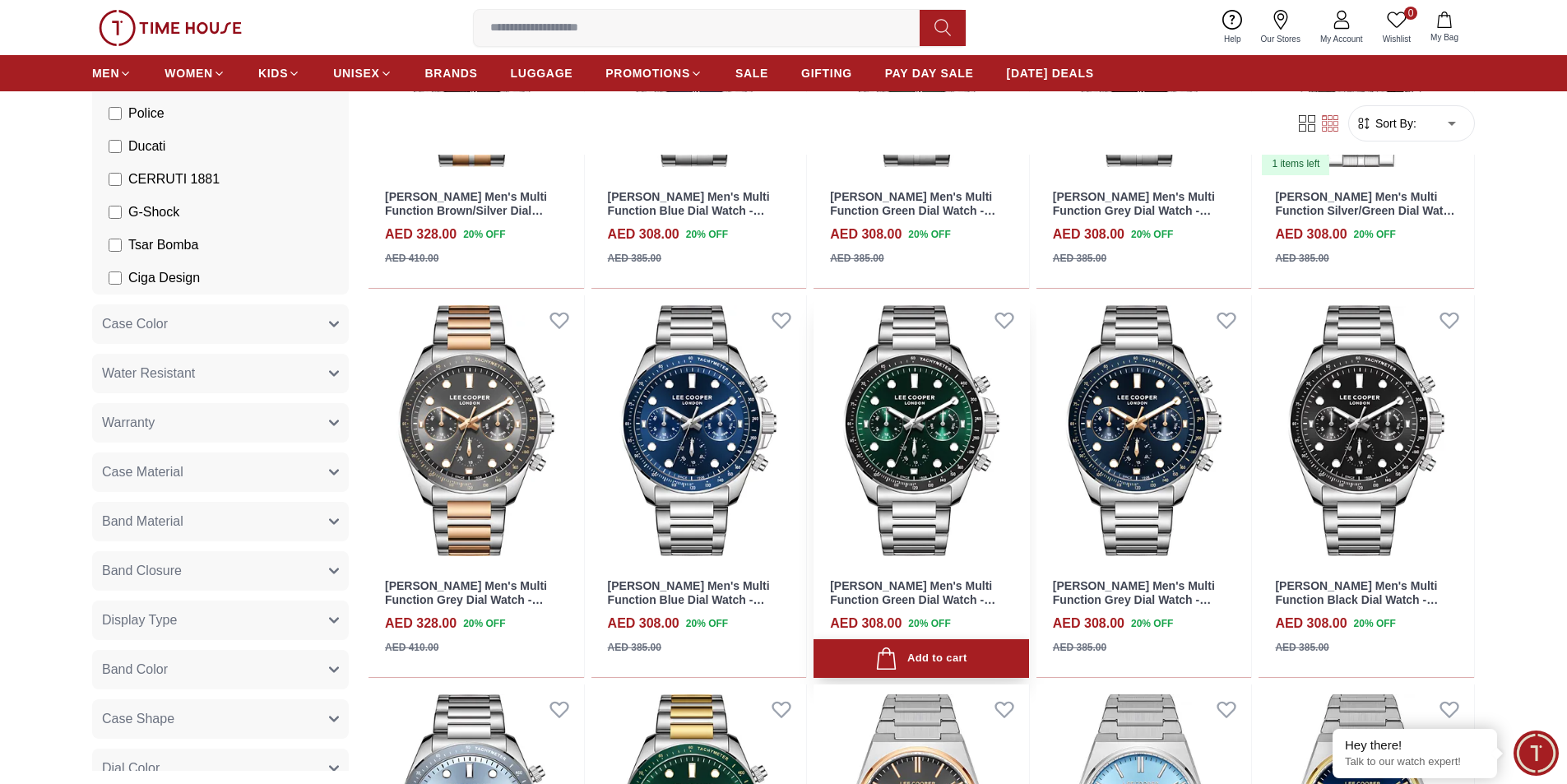
scroll to position [7071, 0]
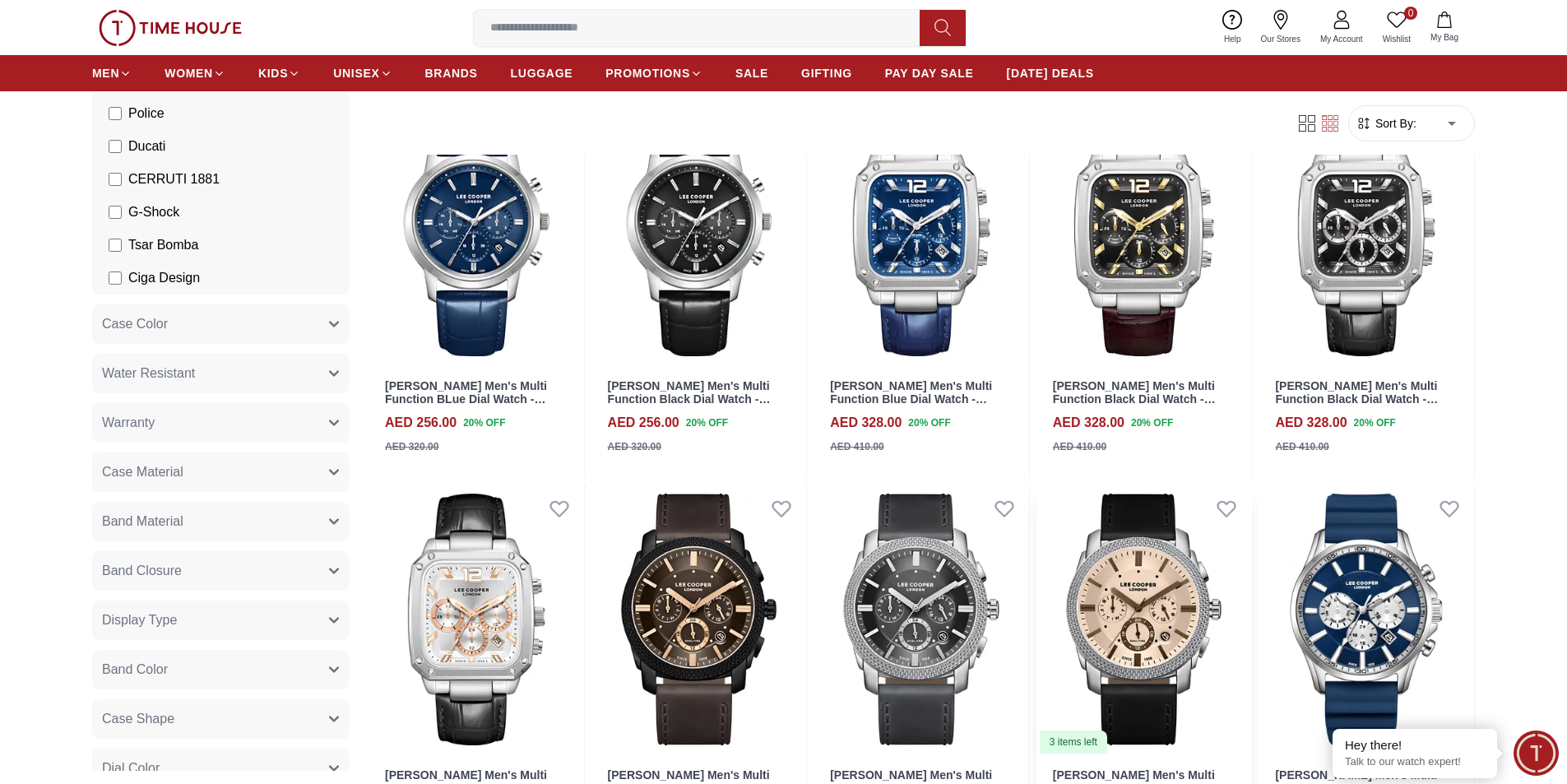
scroll to position [8880, 0]
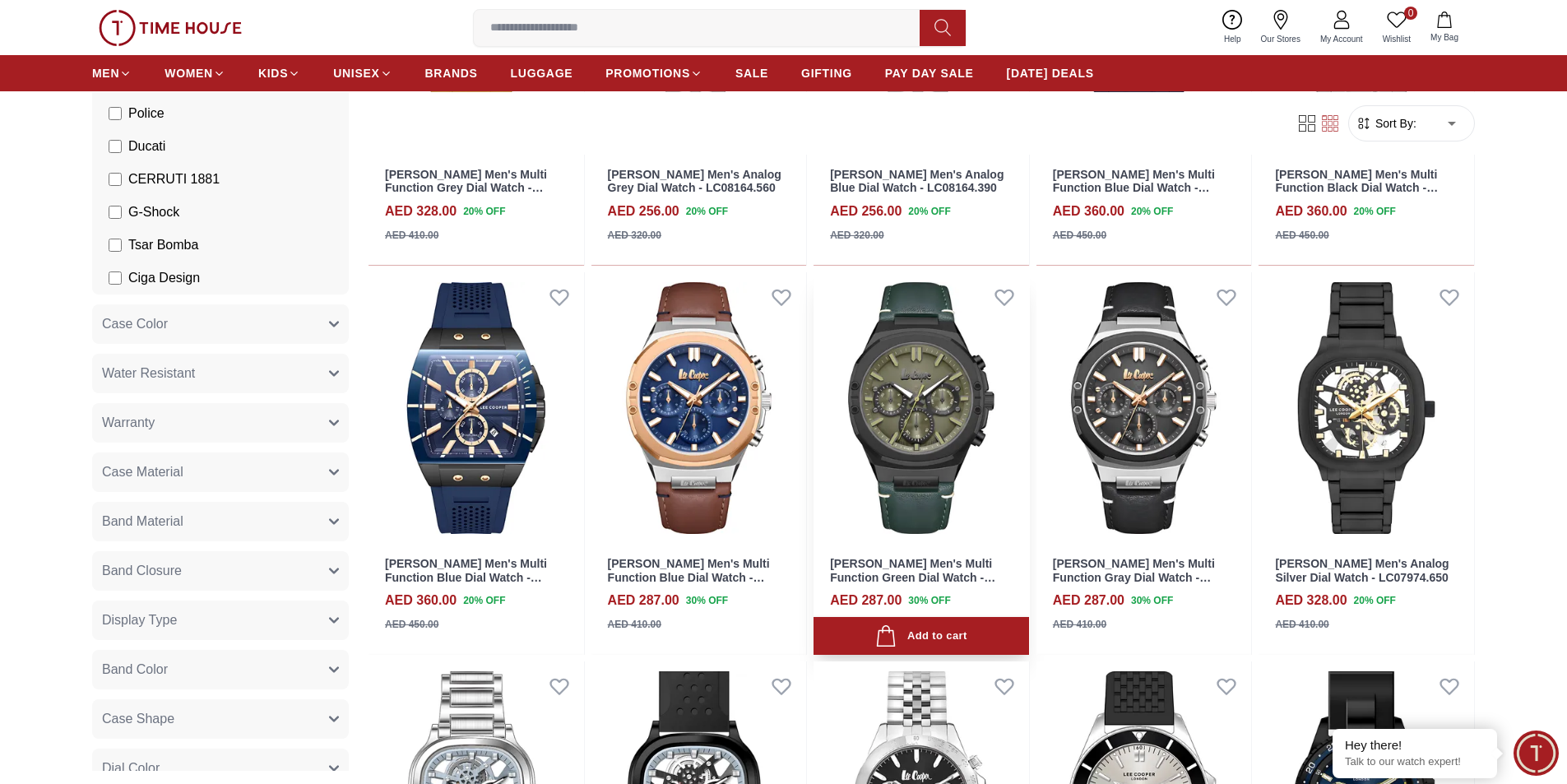
scroll to position [10113, 0]
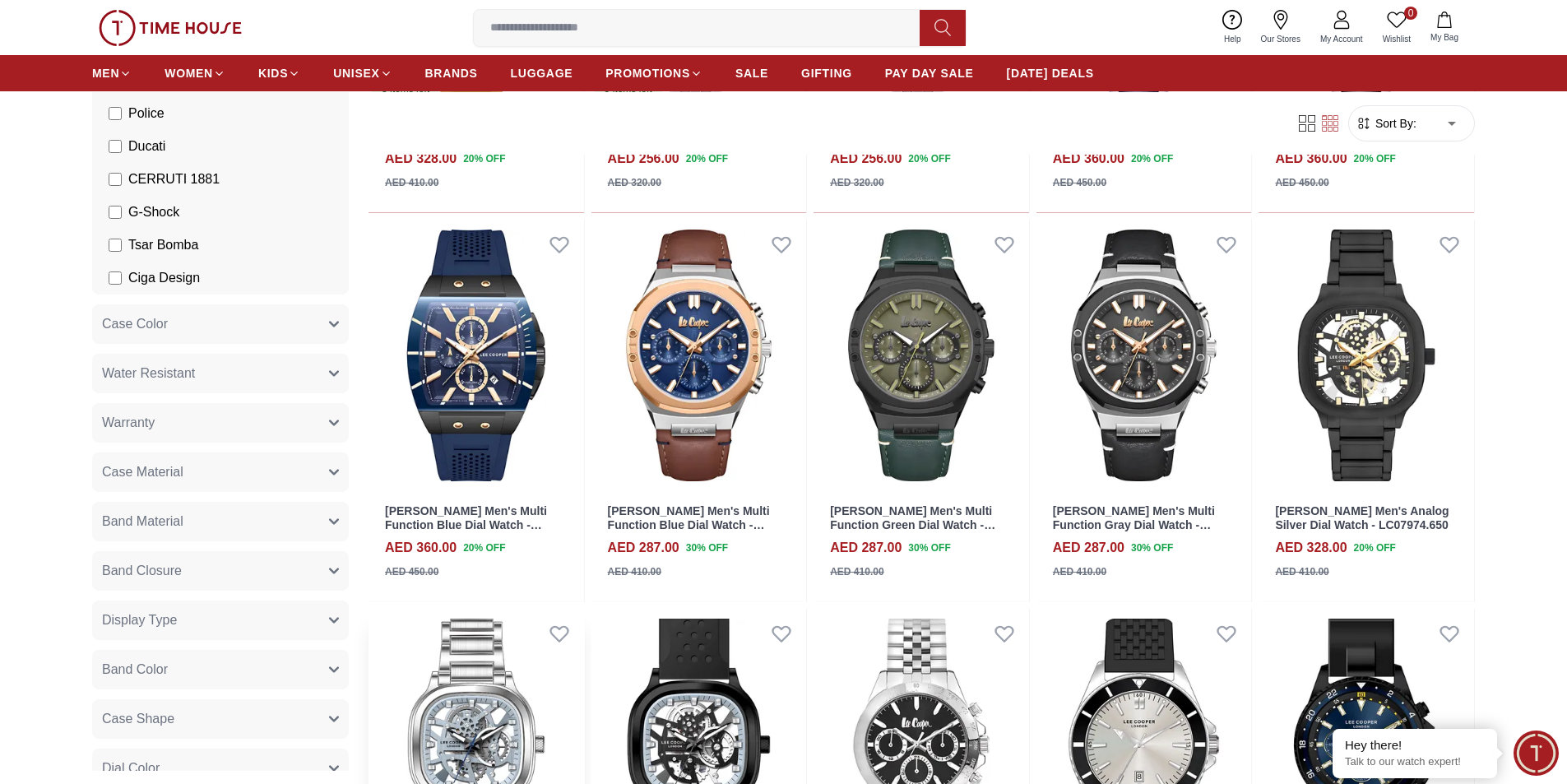
scroll to position [10525, 0]
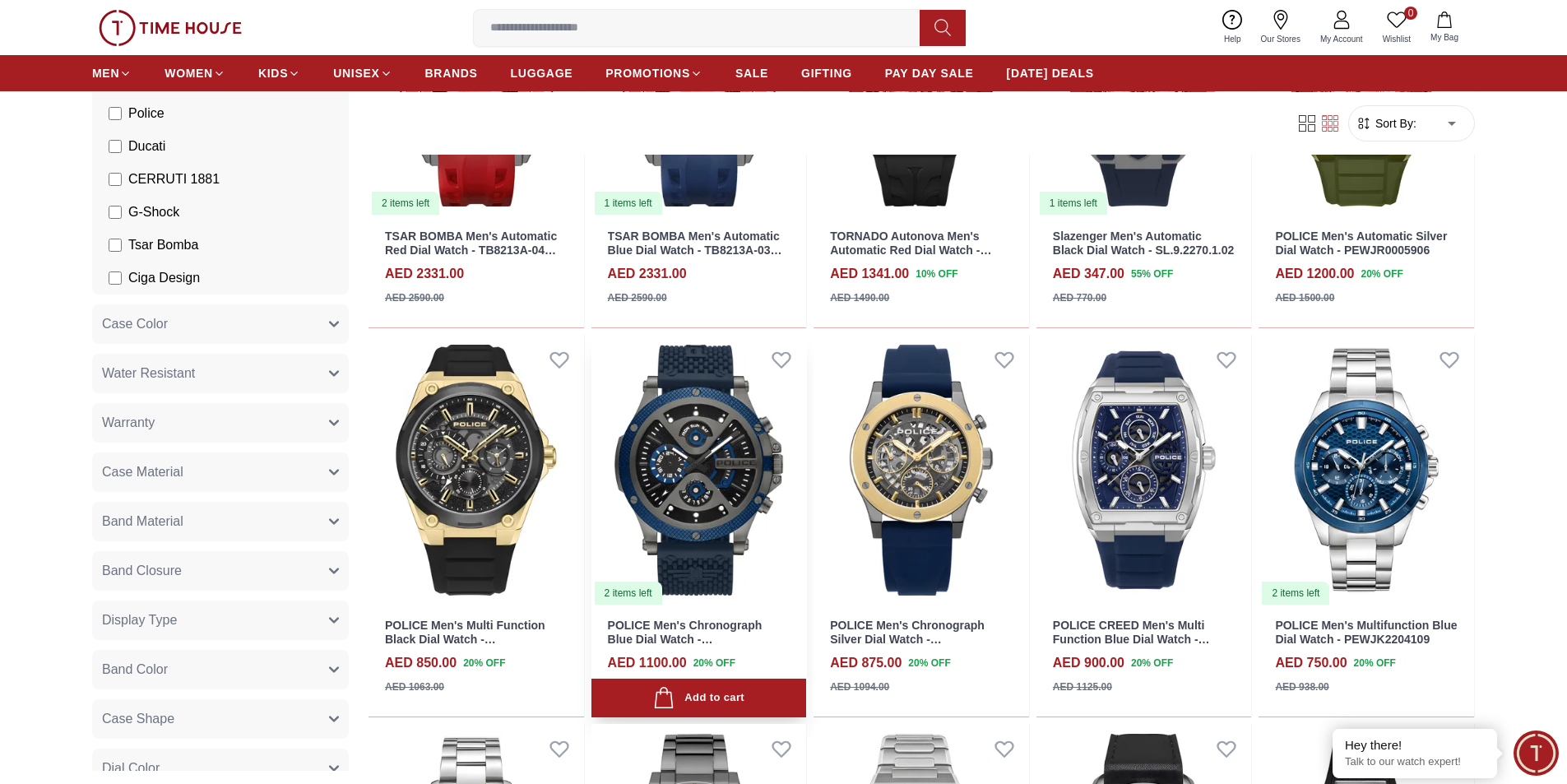
scroll to position [13320, 0]
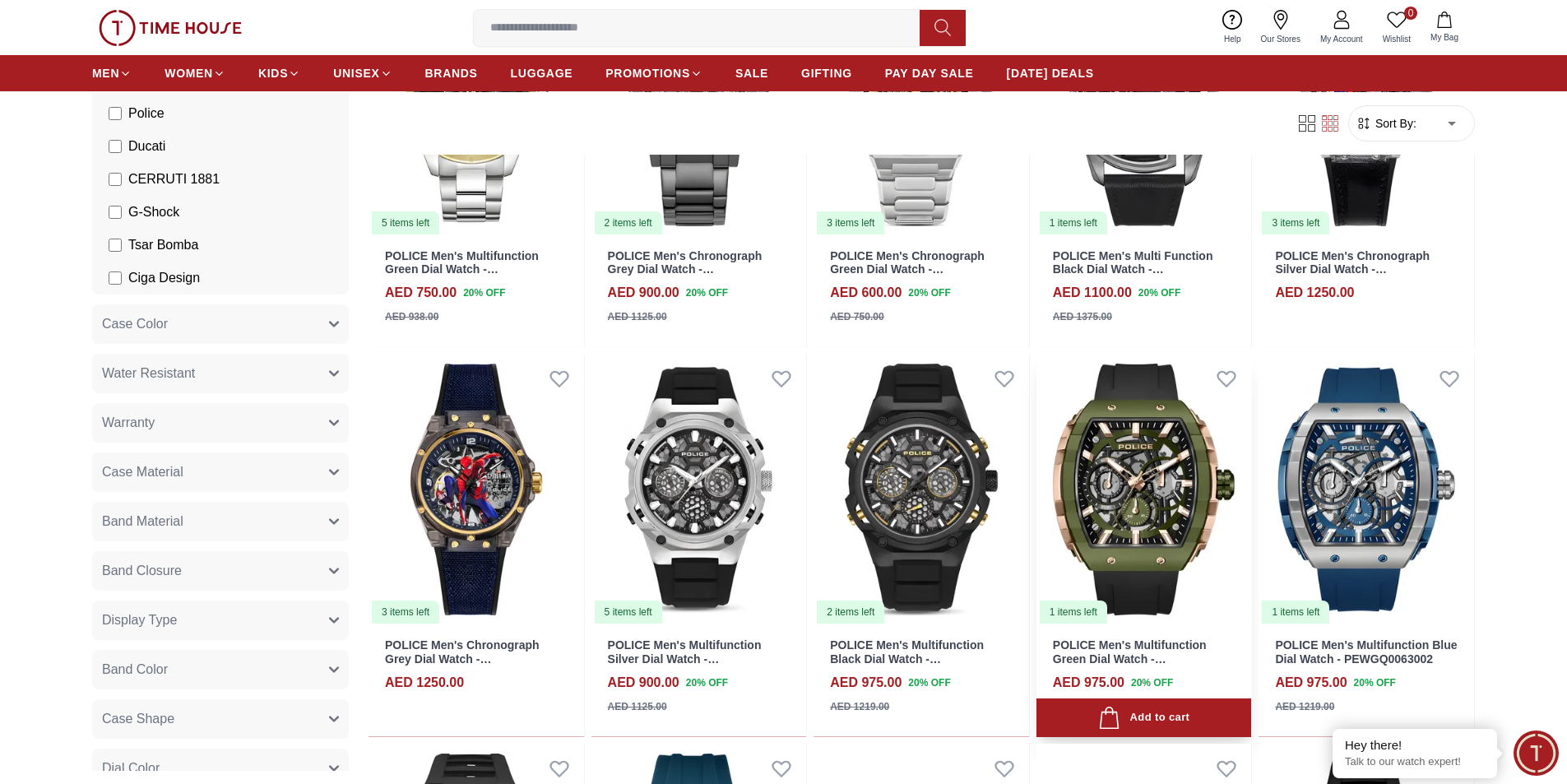
scroll to position [14142, 0]
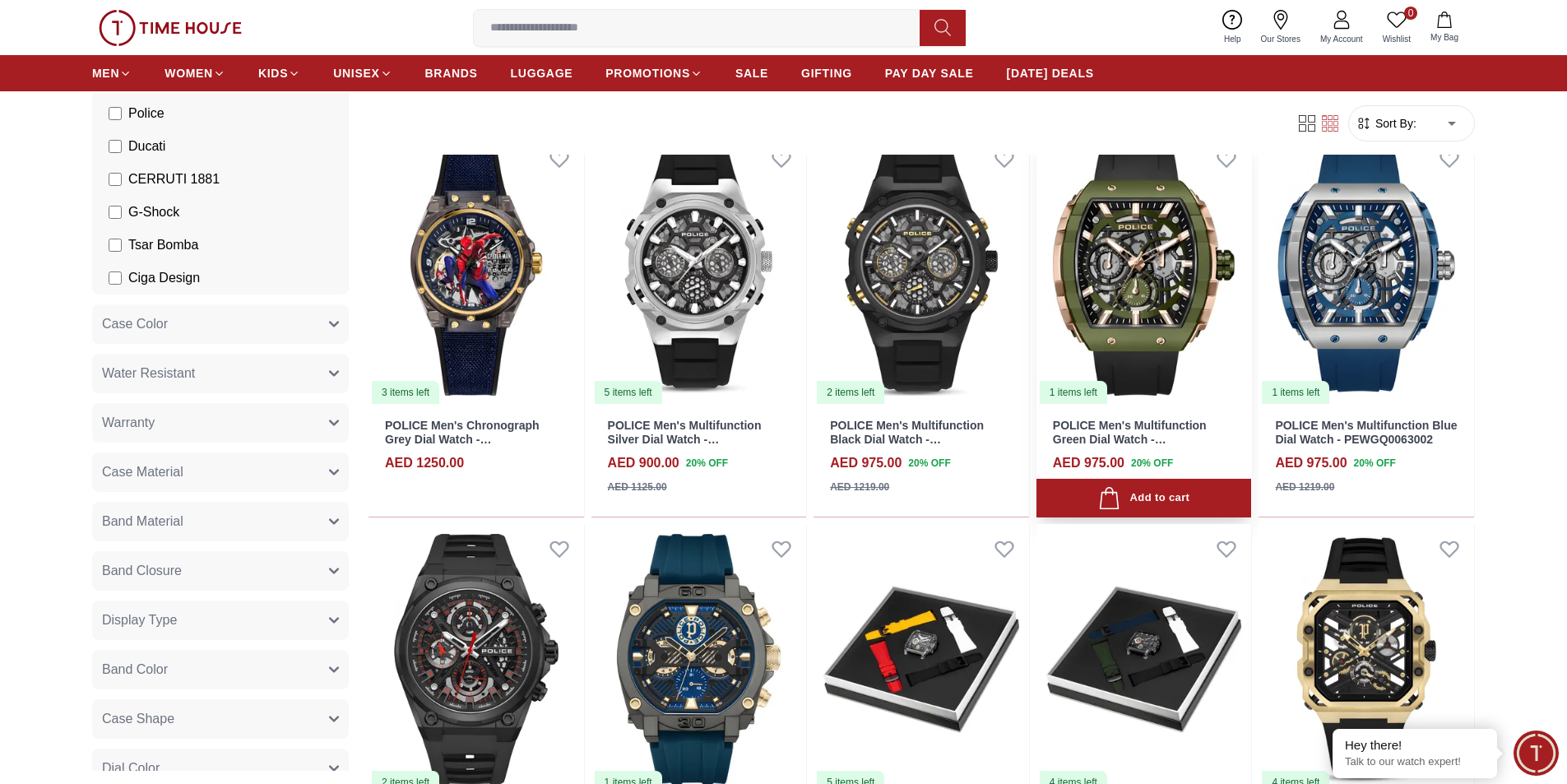
click at [1148, 295] on img at bounding box center [1144, 269] width 215 height 271
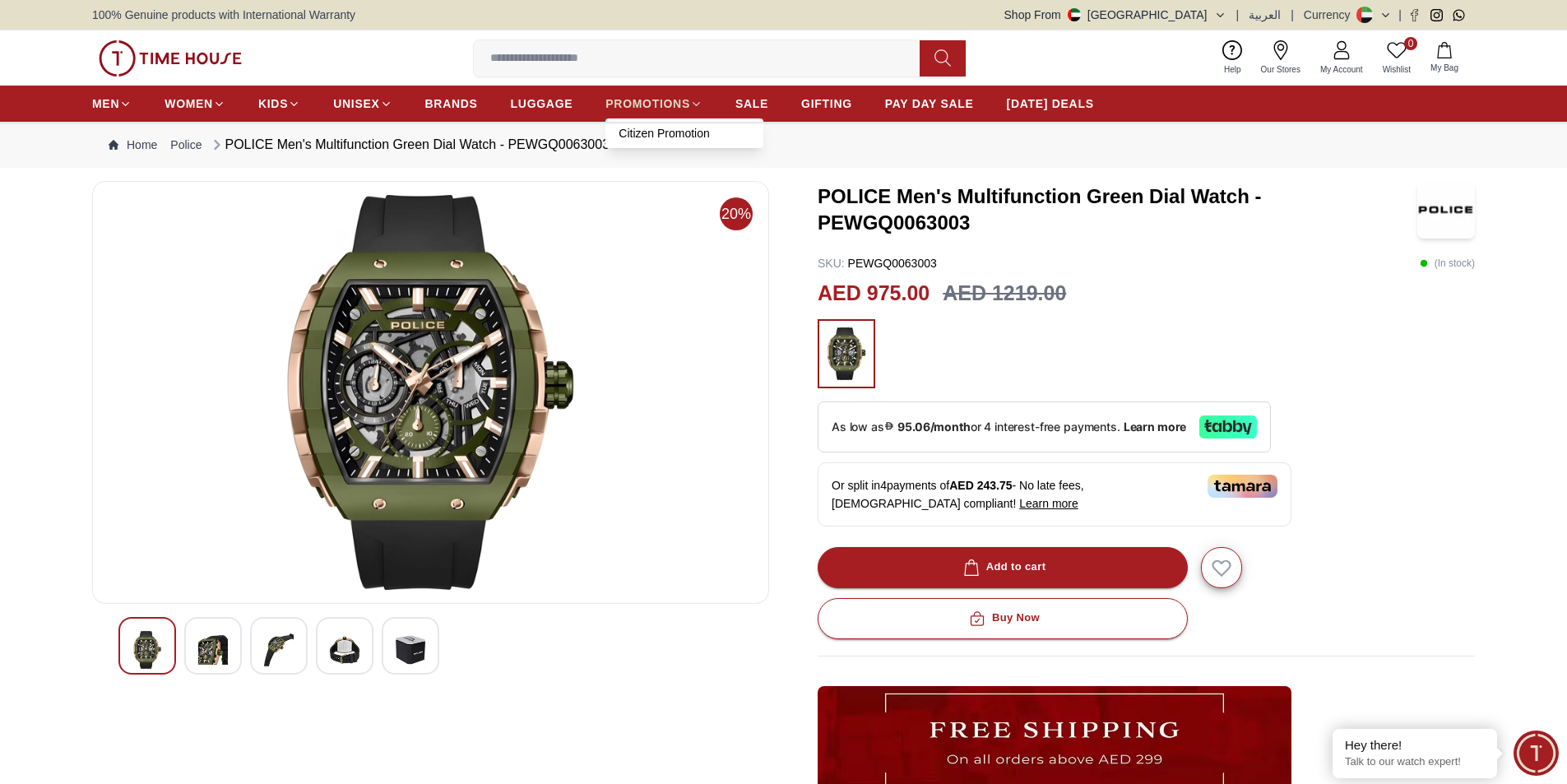
click at [676, 98] on span "PROMOTIONS" at bounding box center [648, 104] width 85 height 16
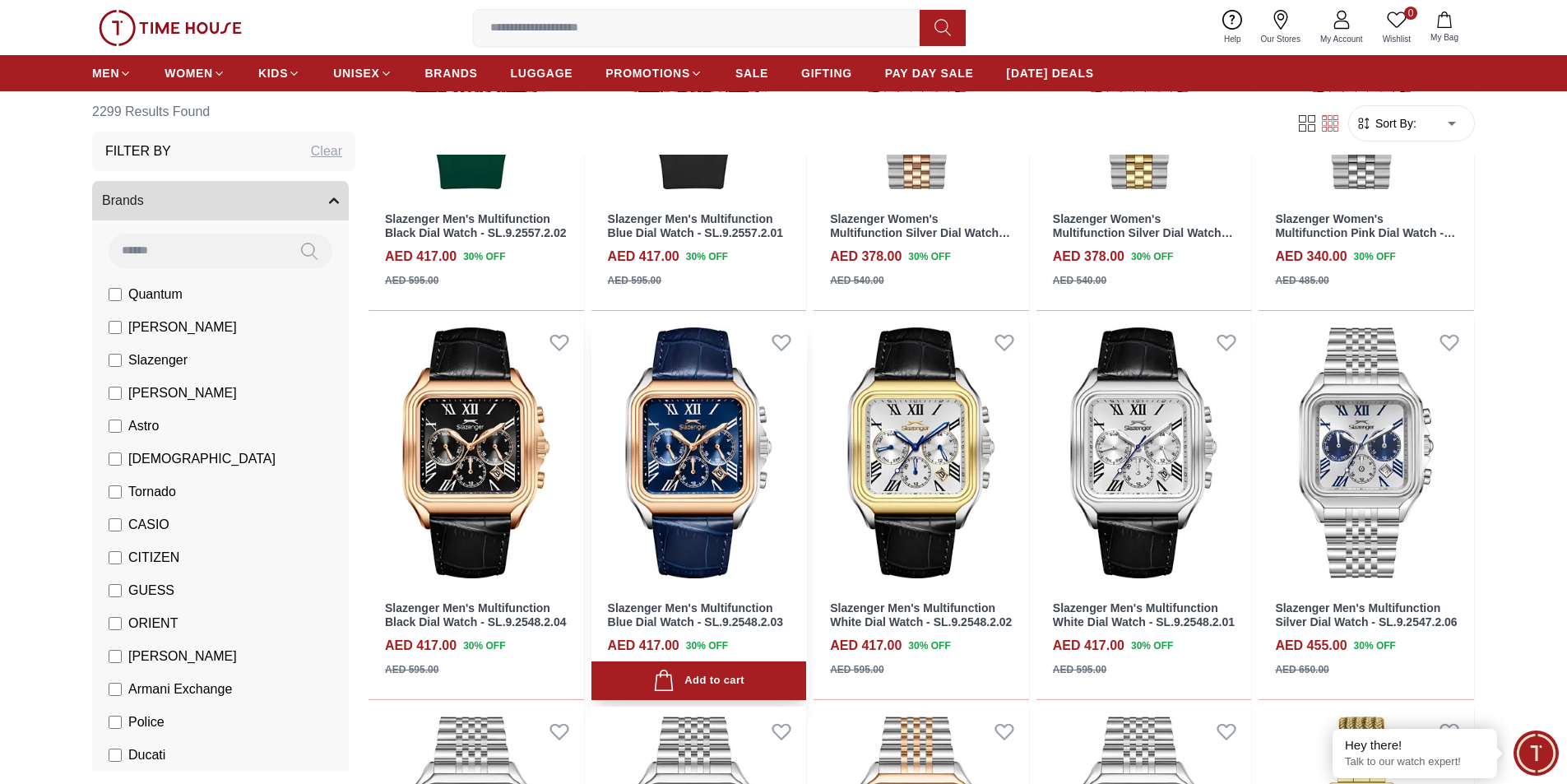
scroll to position [905, 0]
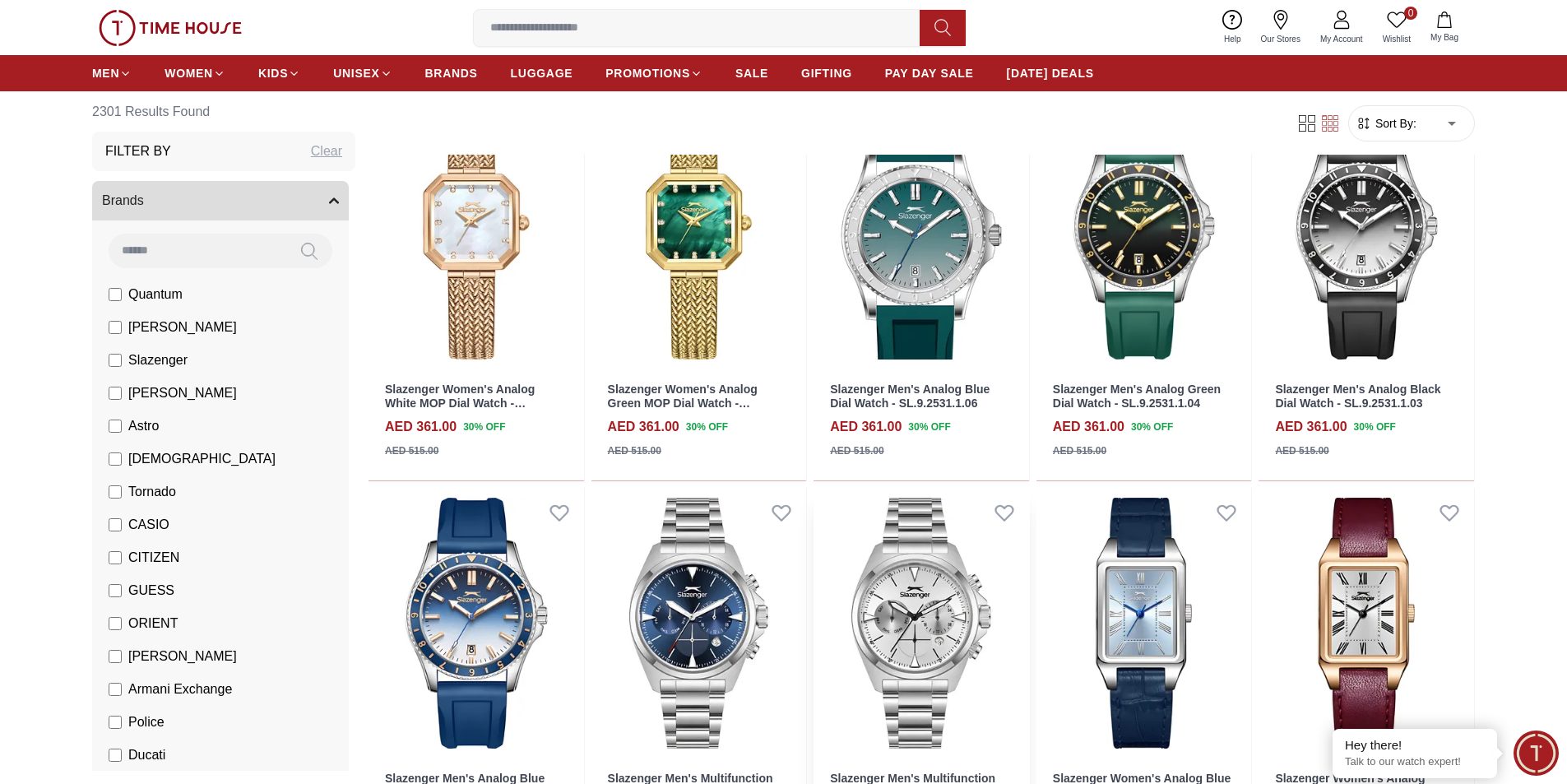
scroll to position [1727, 0]
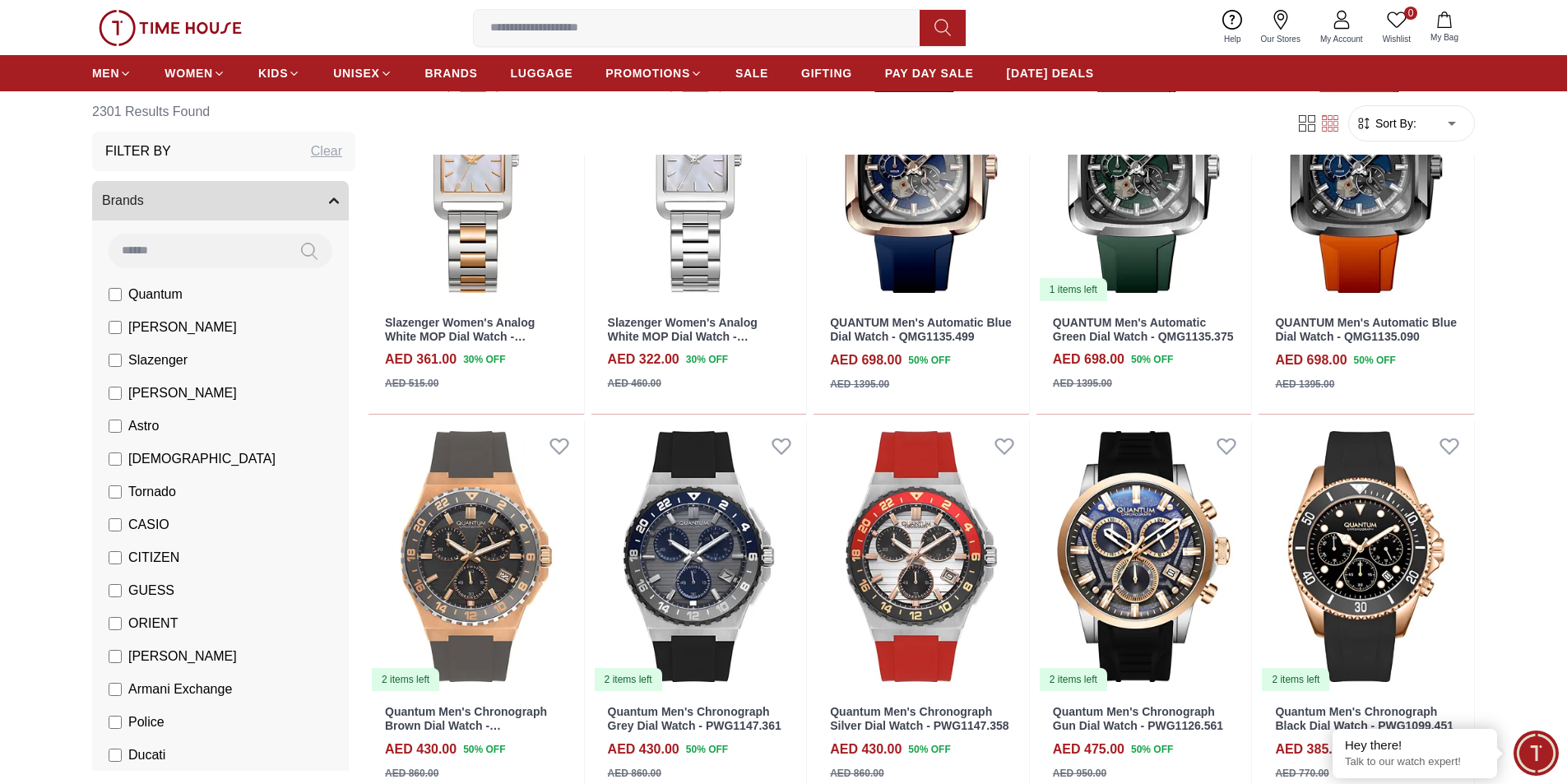
scroll to position [2960, 0]
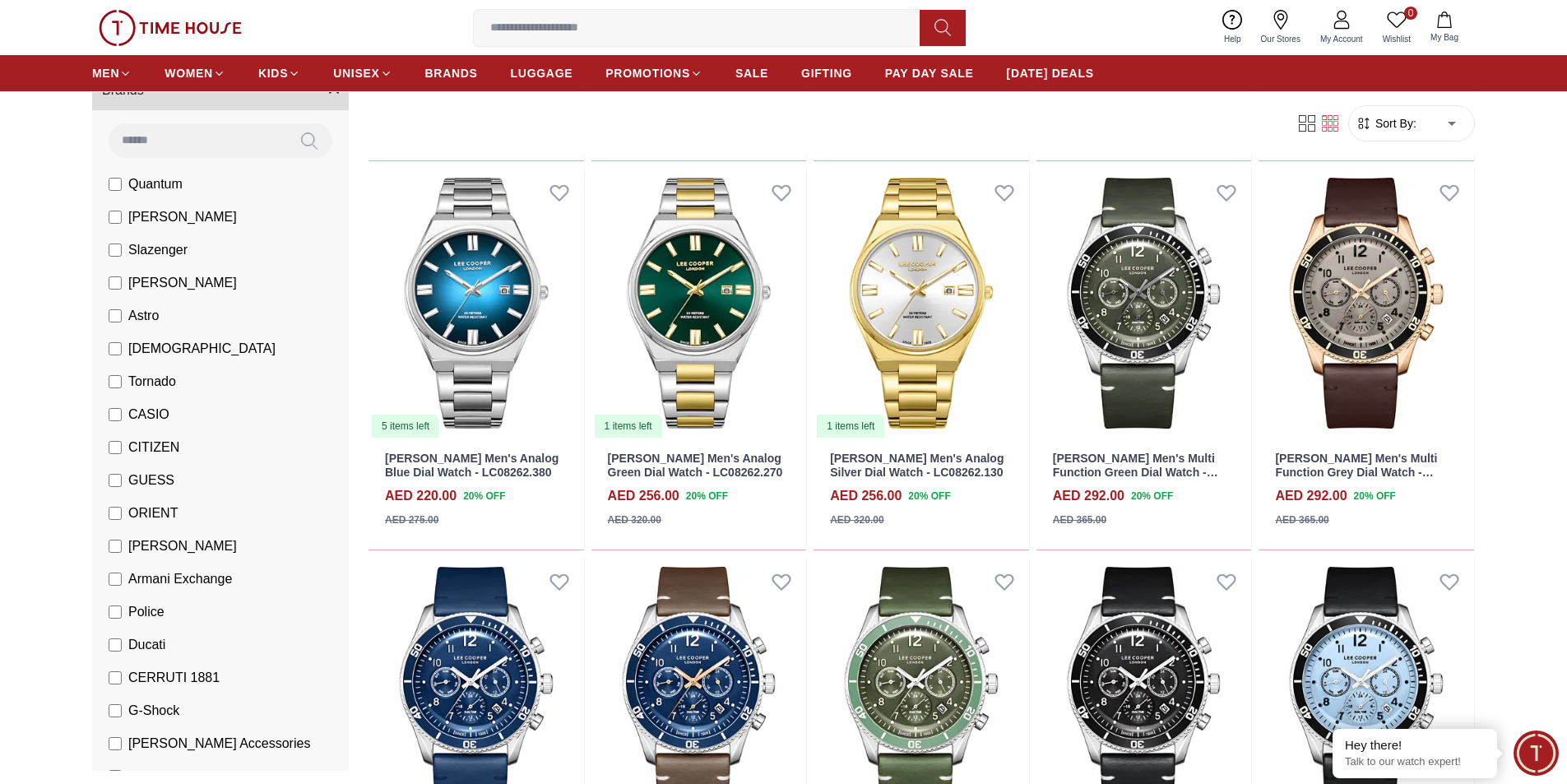
scroll to position [493, 0]
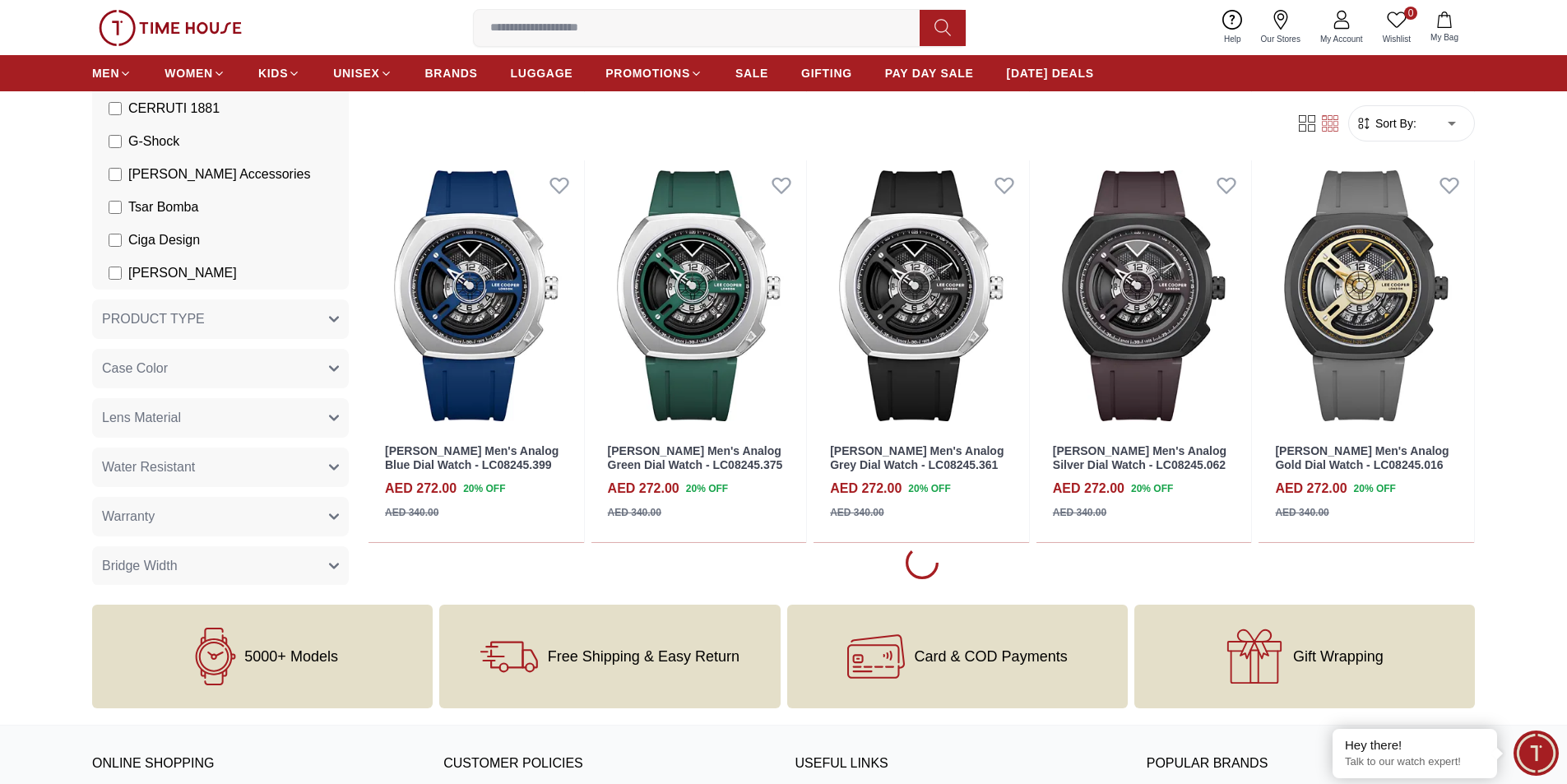
scroll to position [6002, 0]
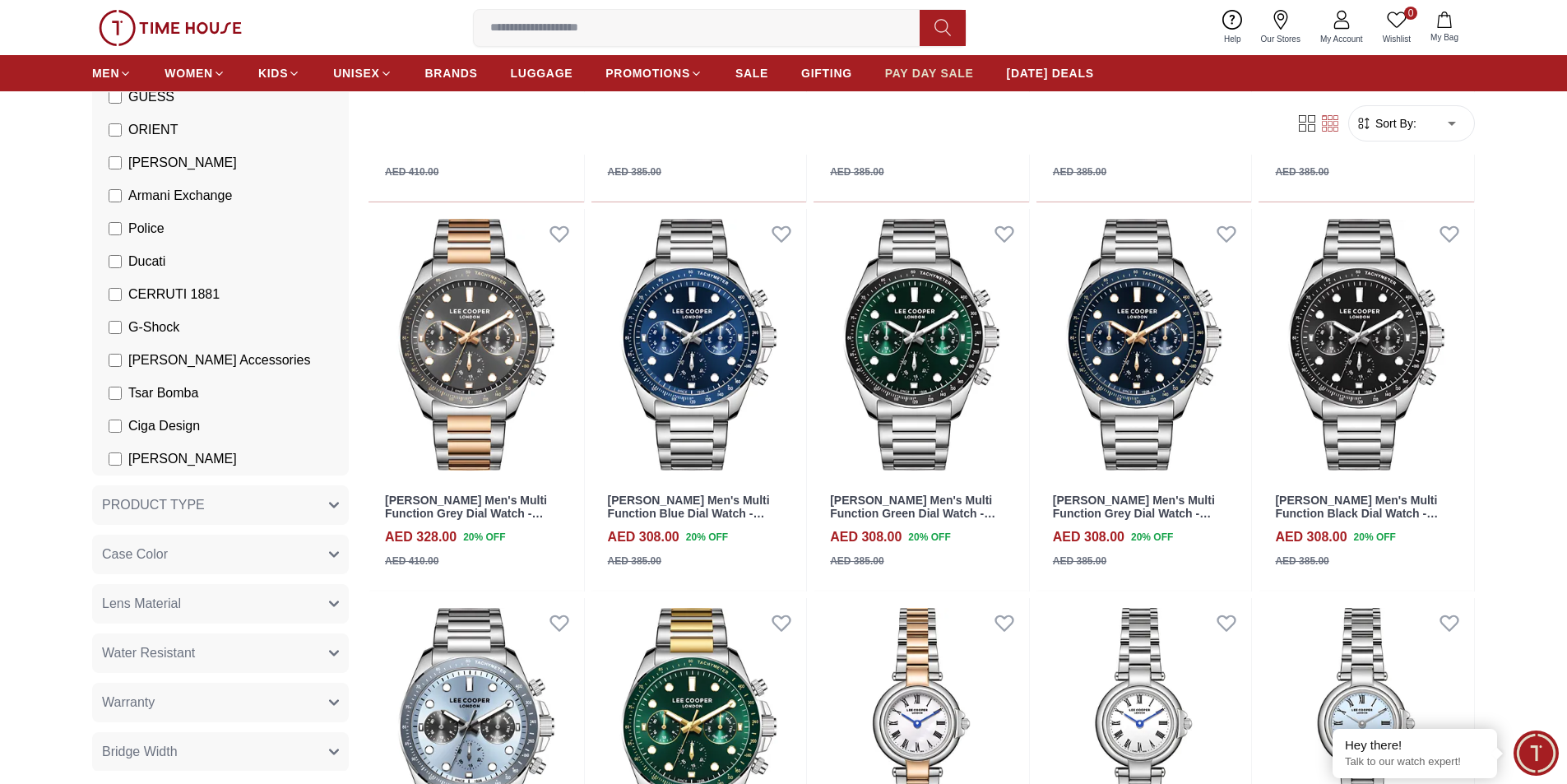
scroll to position [8633, 0]
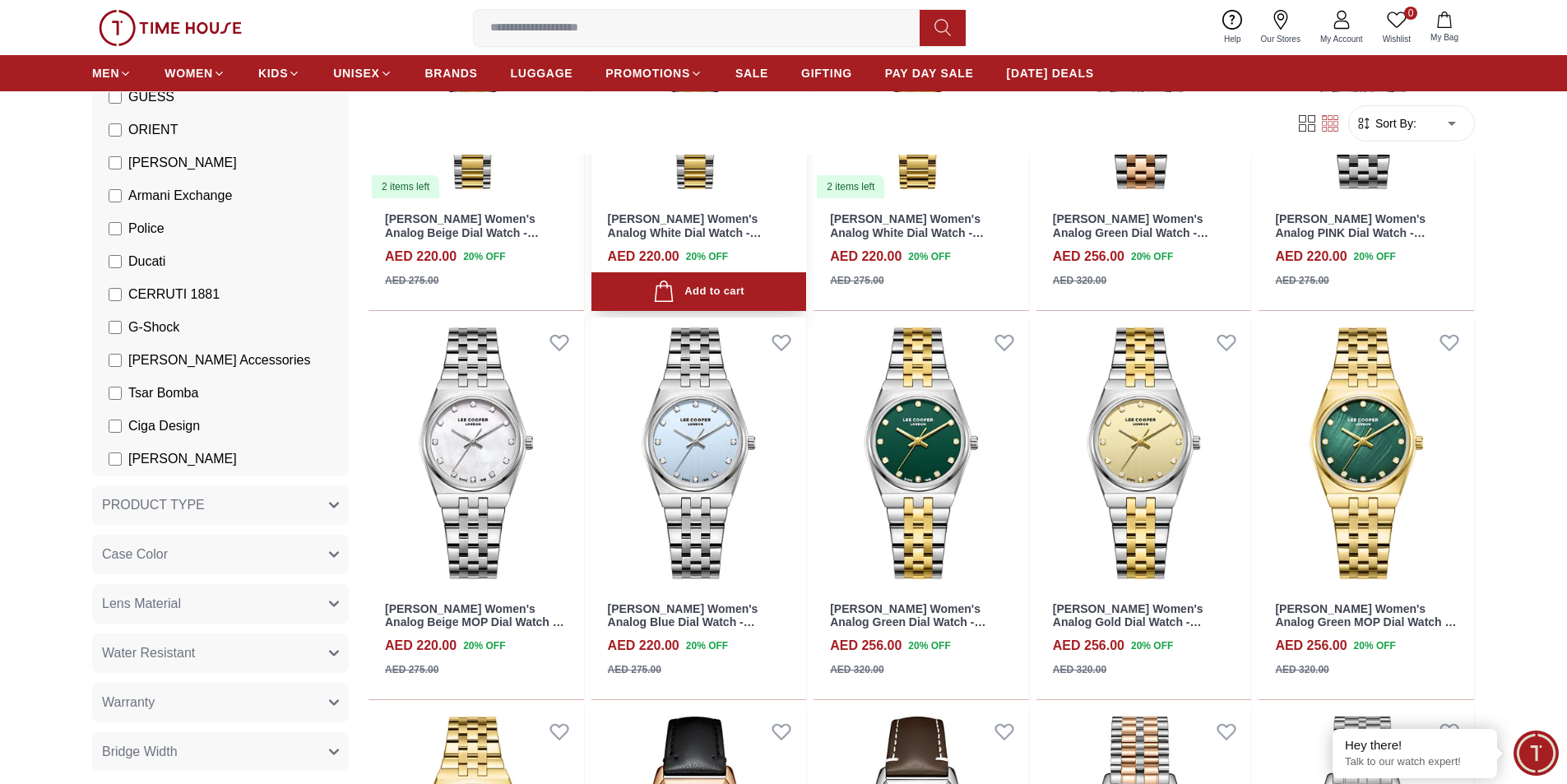
scroll to position [9702, 0]
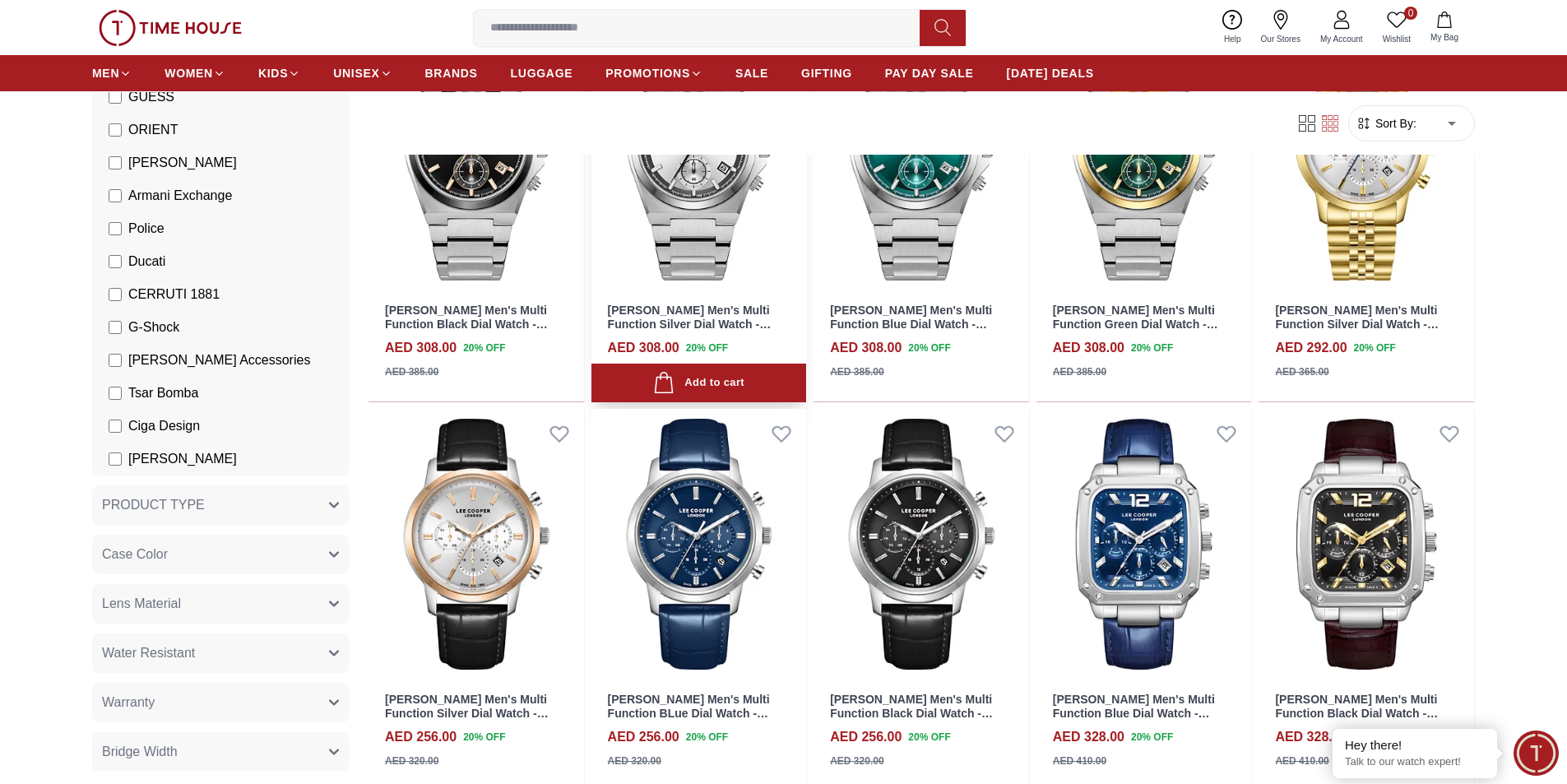
scroll to position [11923, 0]
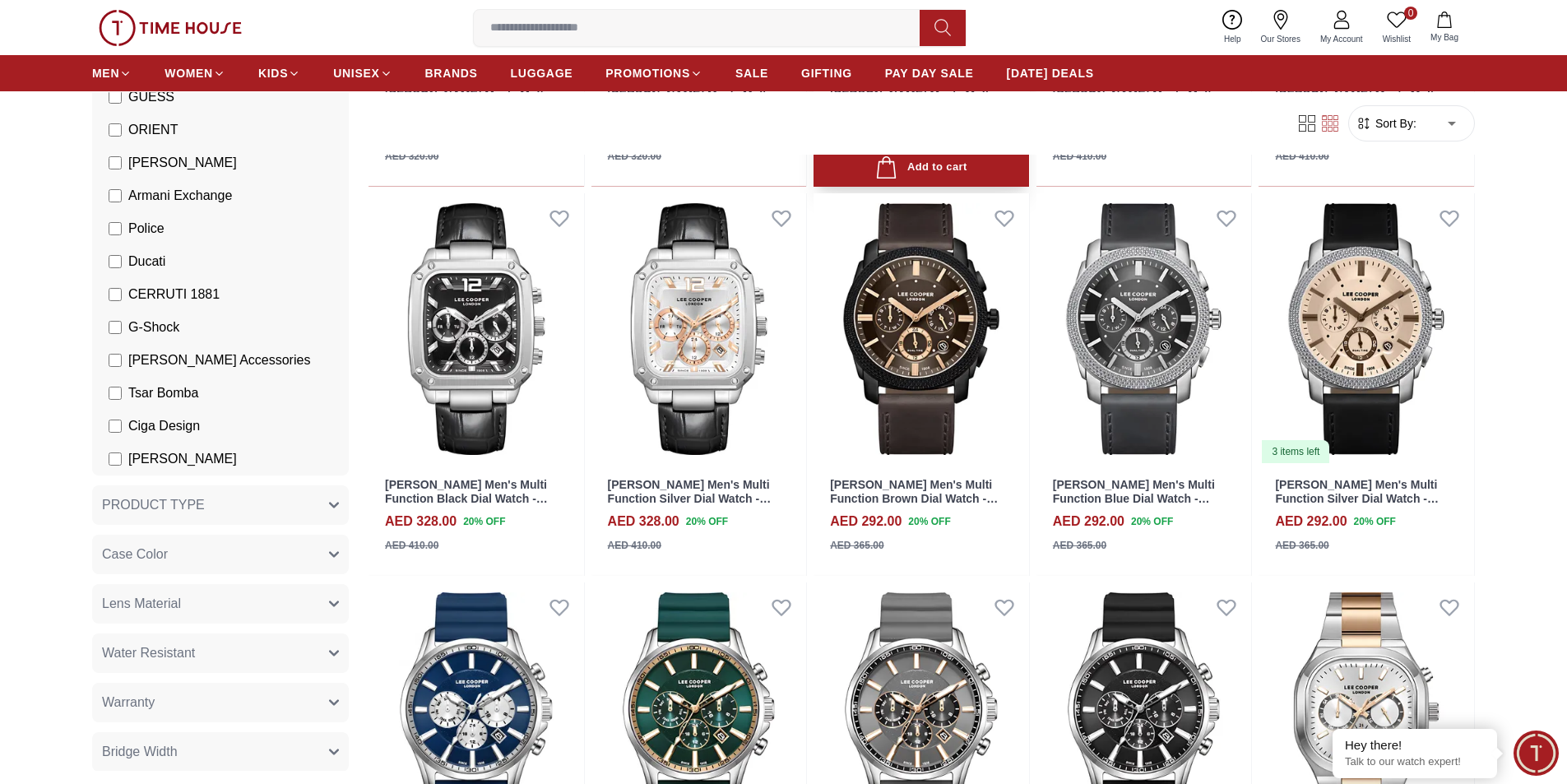
scroll to position [12497, 0]
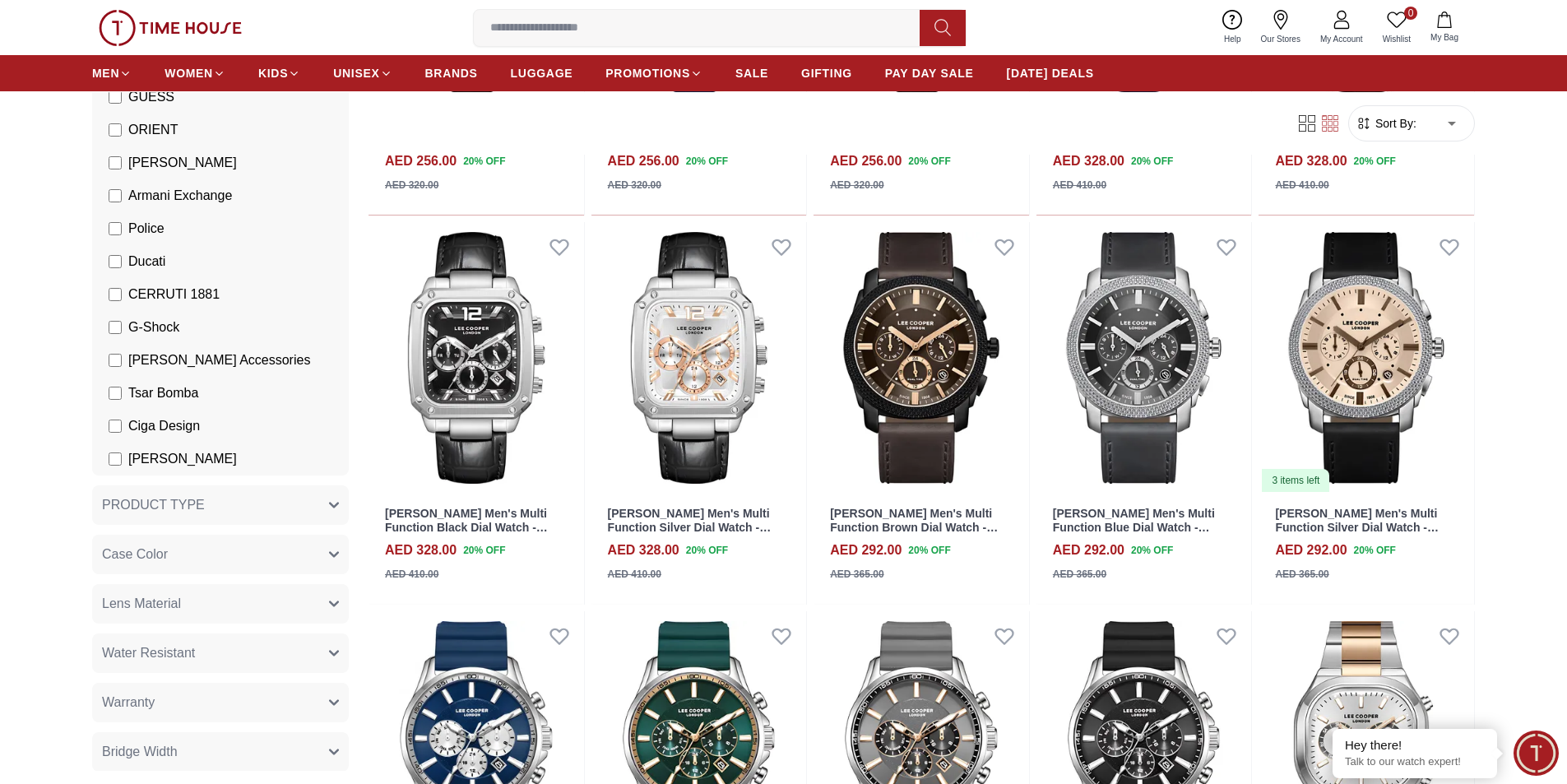
click at [1447, 23] on icon "button" at bounding box center [1444, 20] width 16 height 16
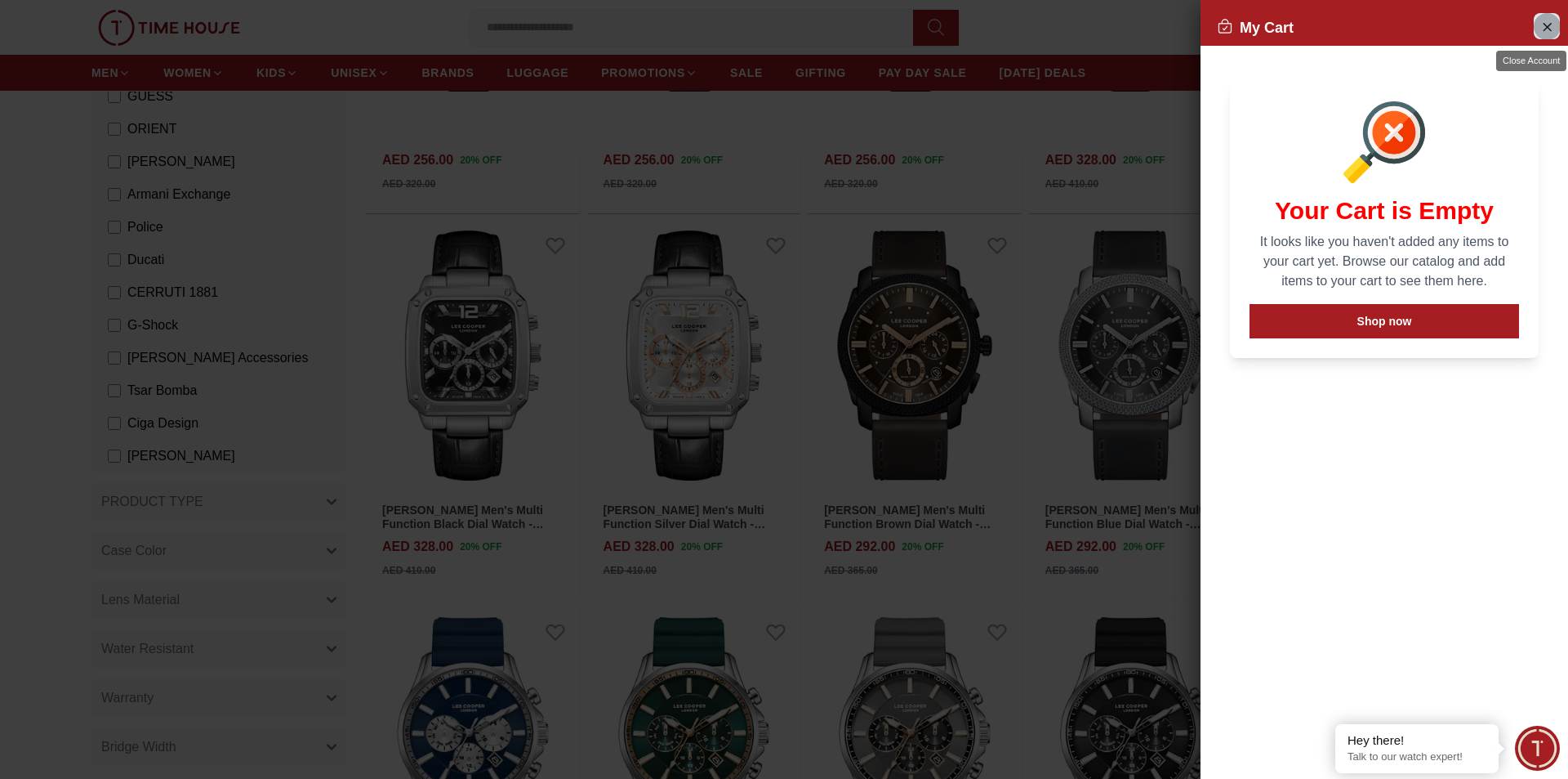
click at [1547, 26] on icon "Close Account" at bounding box center [1547, 27] width 7 height 7
